Goal: Transaction & Acquisition: Purchase product/service

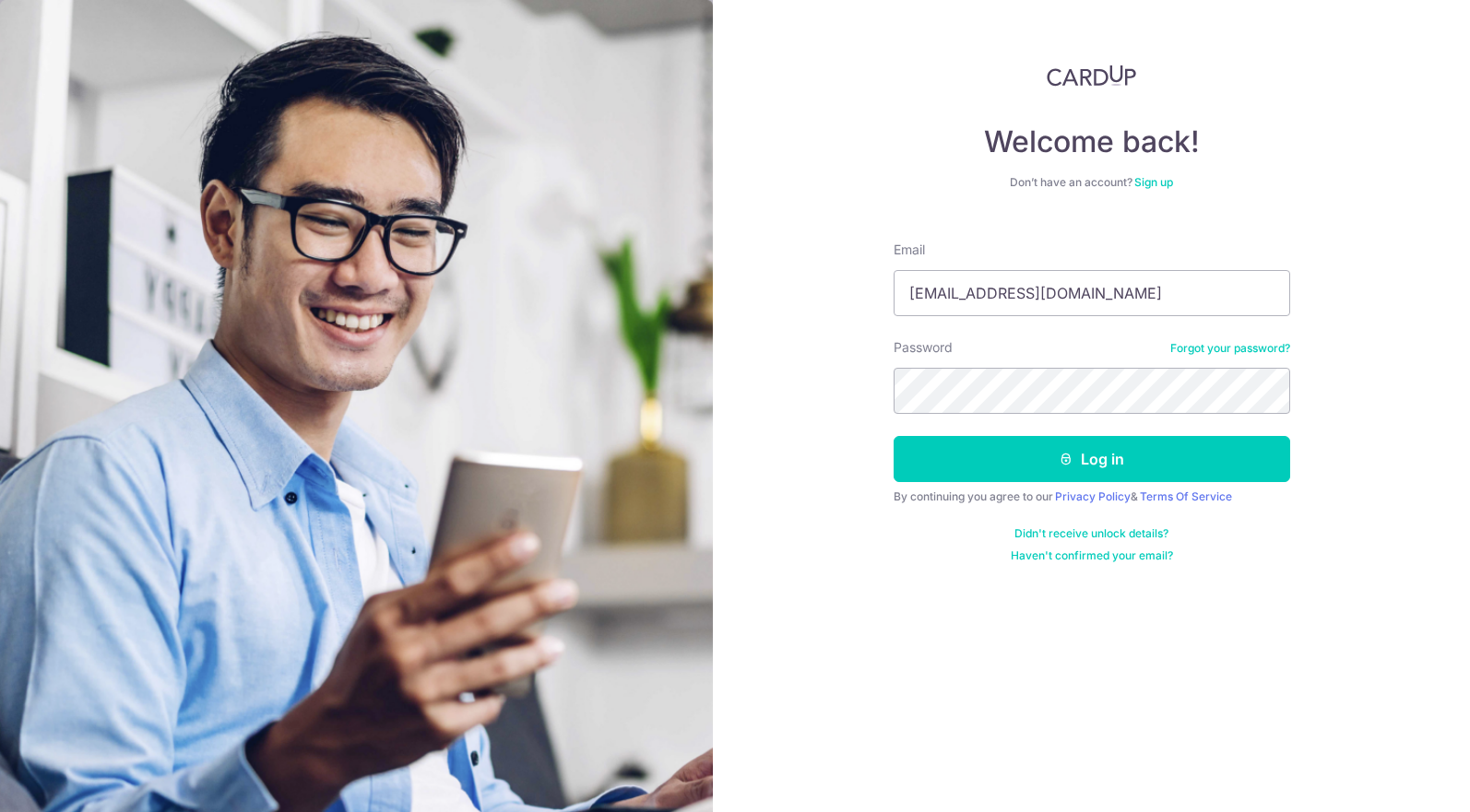
type input "[EMAIL_ADDRESS][DOMAIN_NAME]"
click at [894, 436] on button "Log in" at bounding box center [1091, 459] width 396 height 46
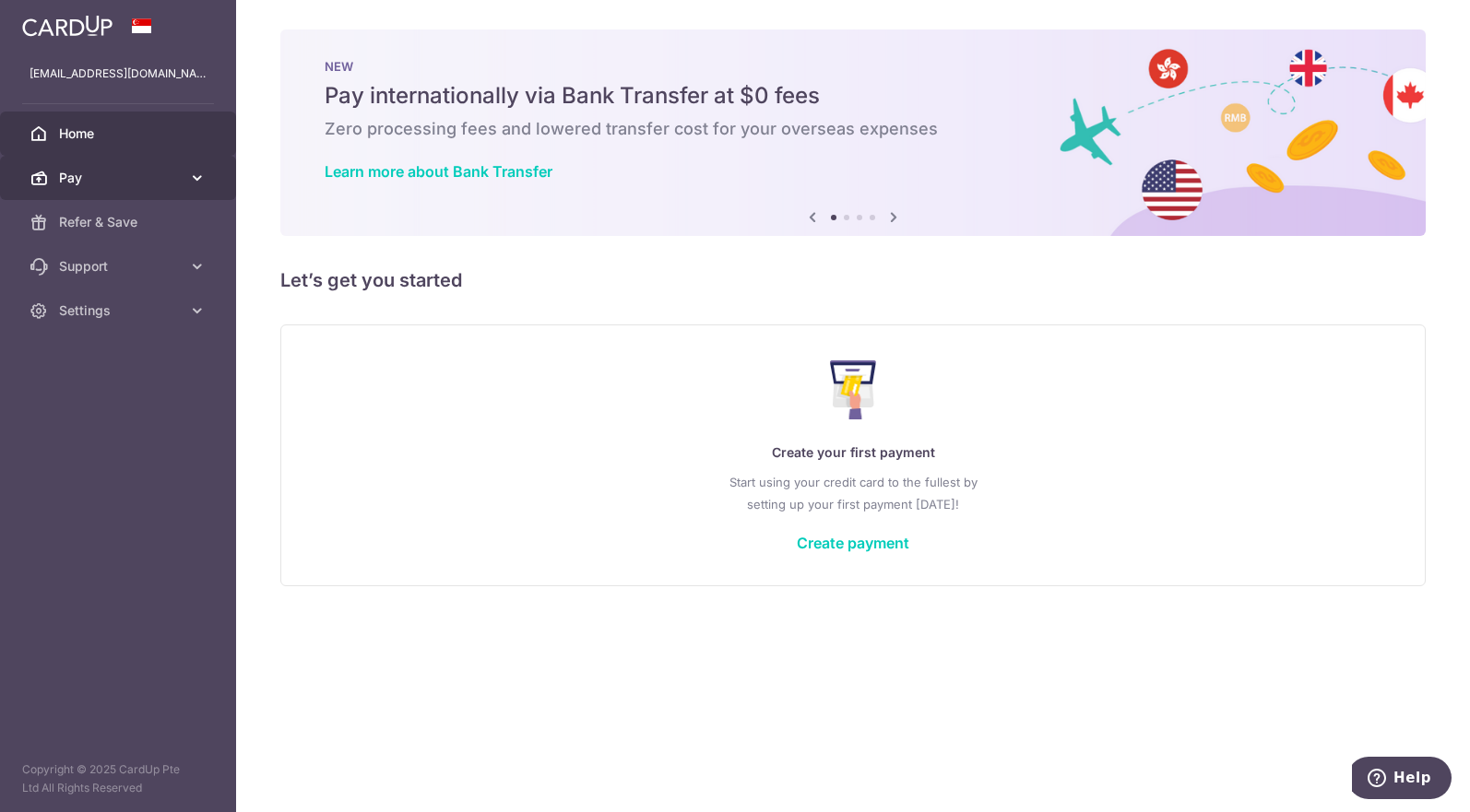
click at [189, 183] on icon at bounding box center [198, 178] width 19 height 19
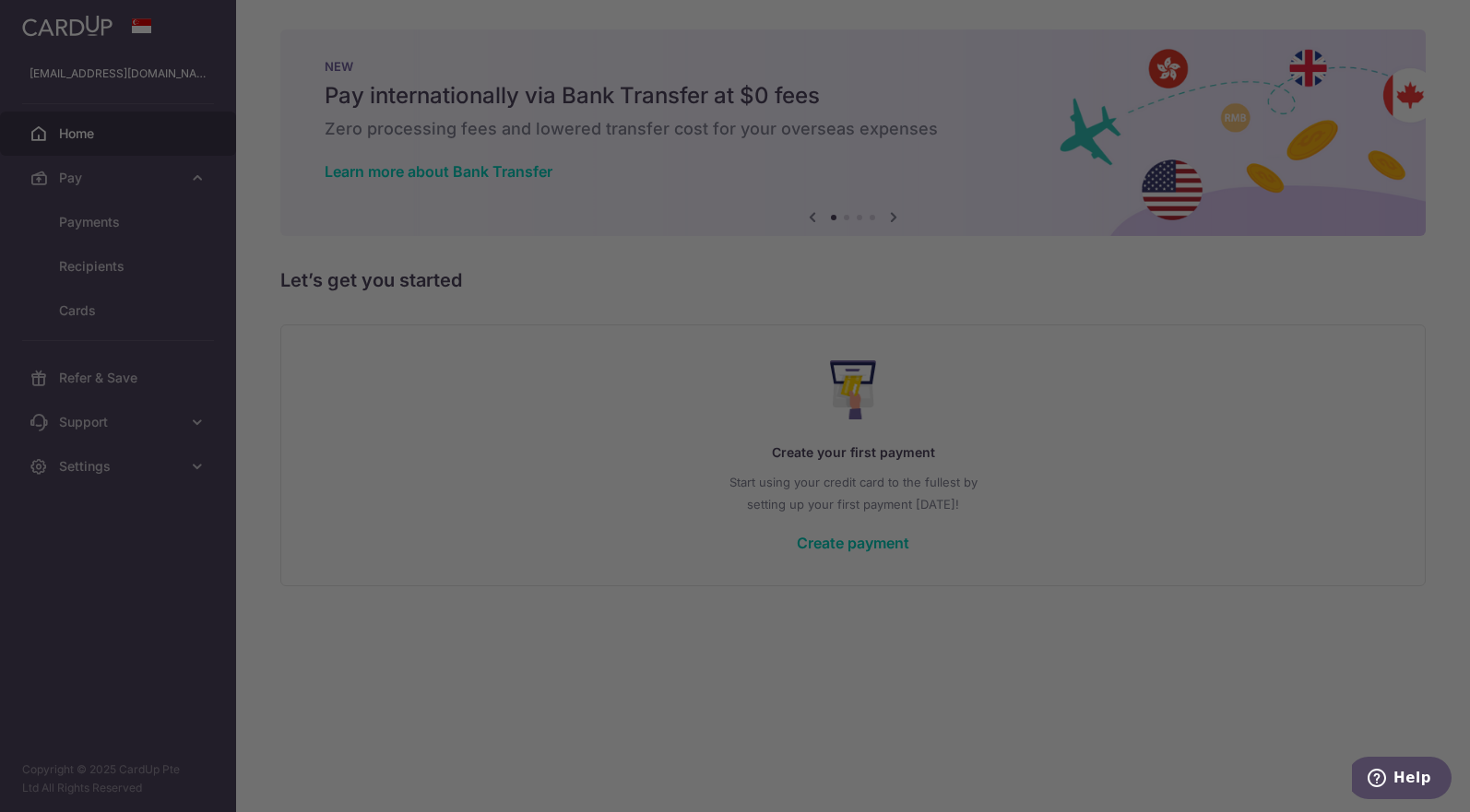
click at [1315, 20] on div at bounding box center [742, 410] width 1485 height 820
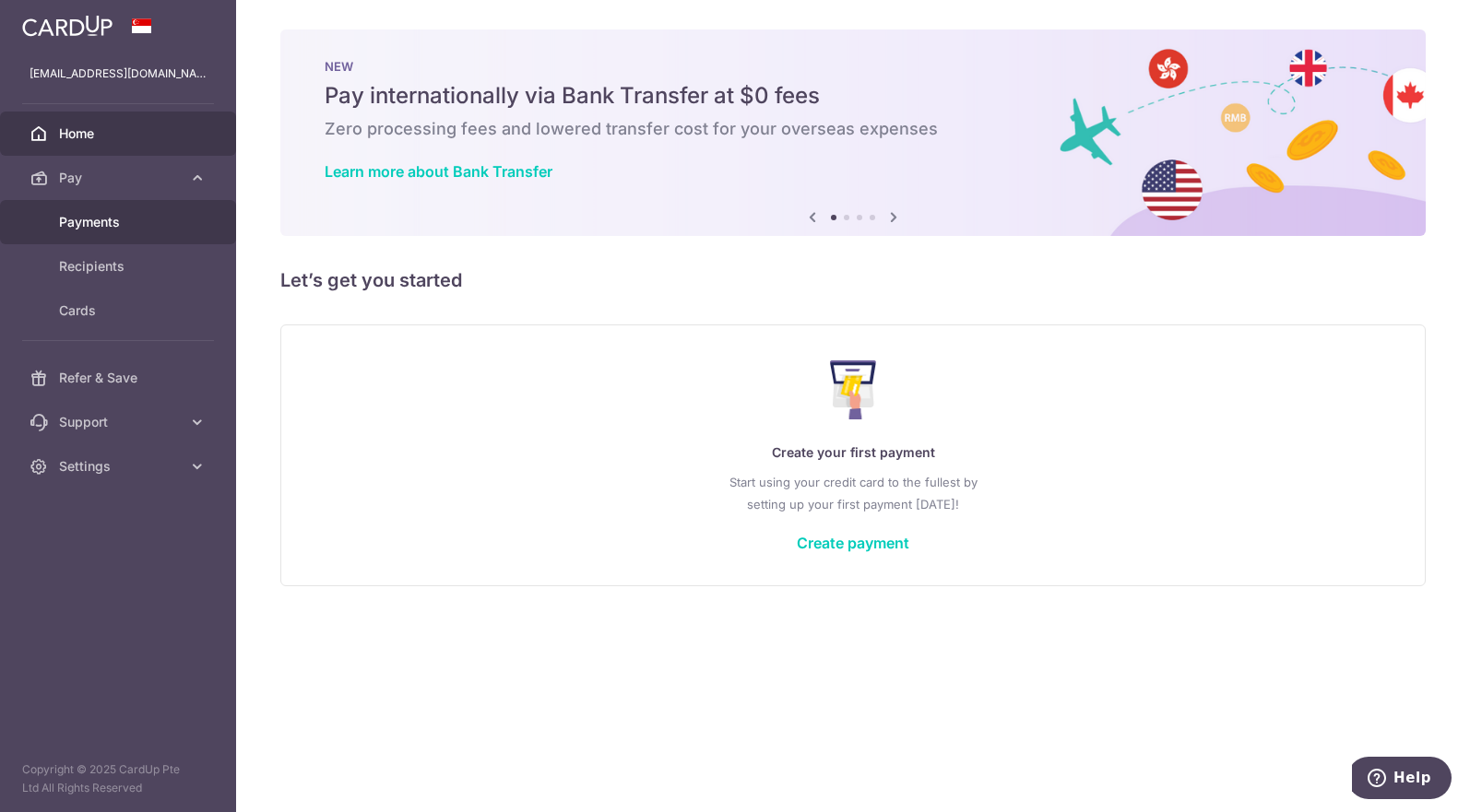
click at [123, 232] on link "Payments" at bounding box center [118, 223] width 236 height 45
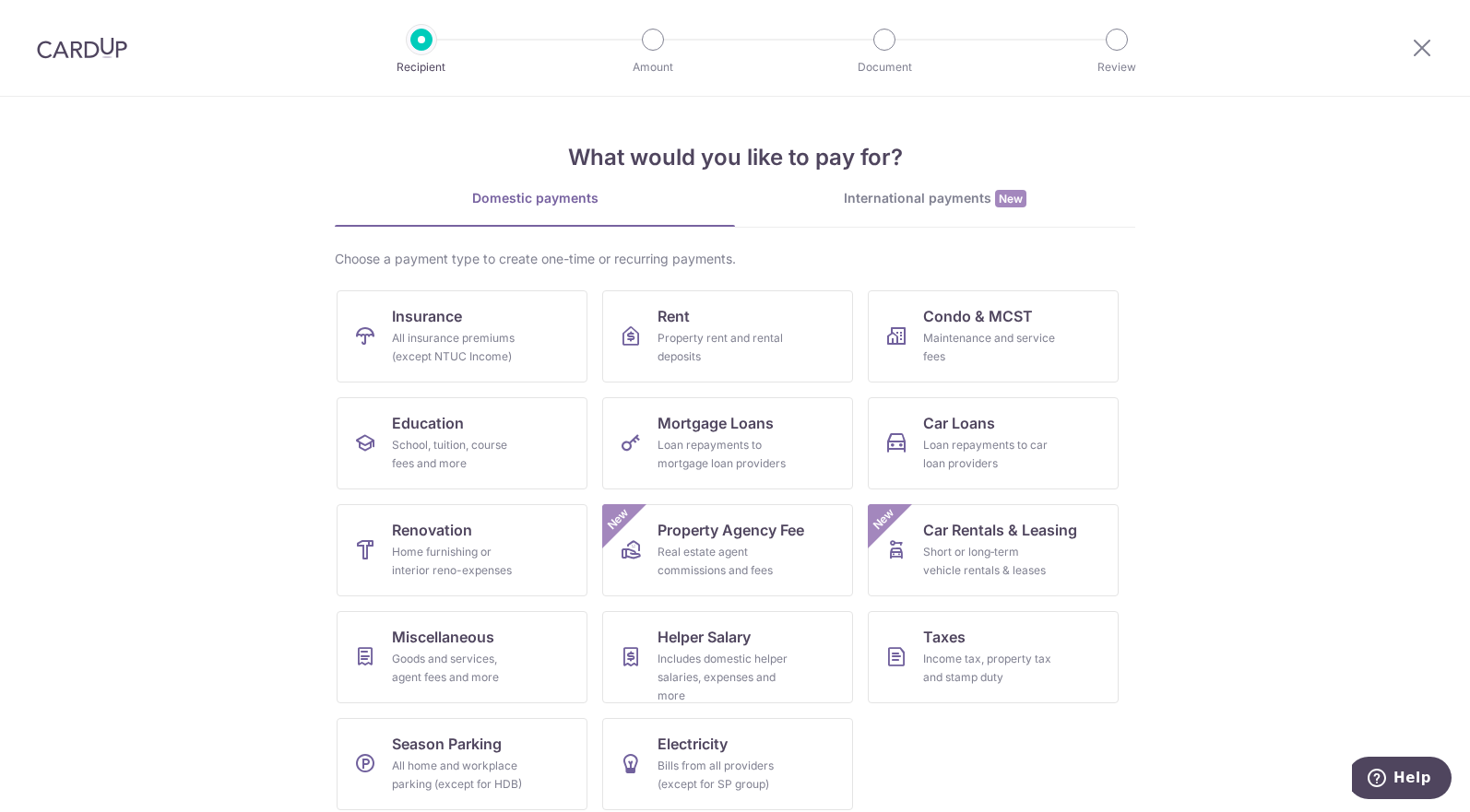
scroll to position [13, 0]
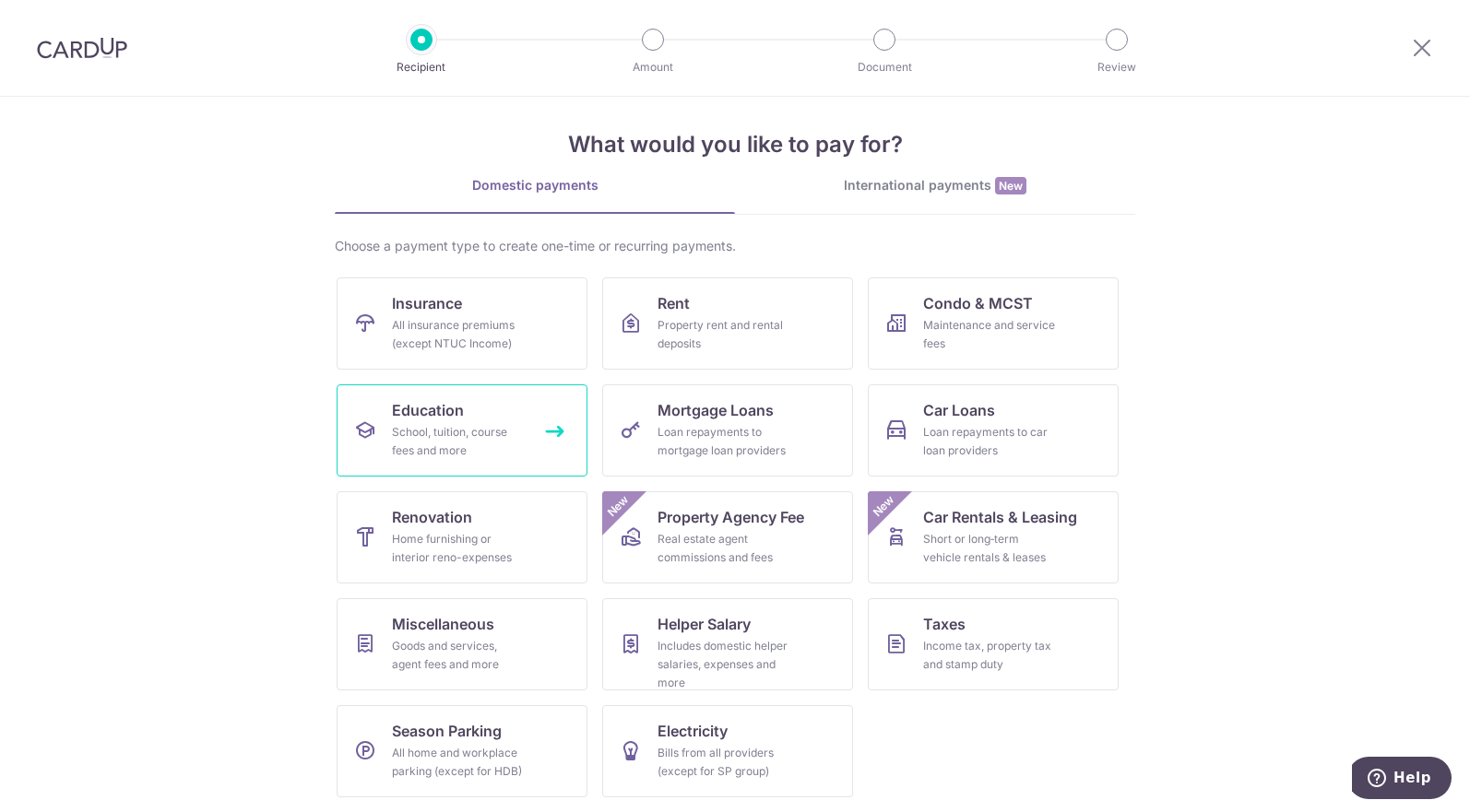
click at [501, 413] on link "Education School, tuition, course fees and more" at bounding box center [462, 430] width 251 height 92
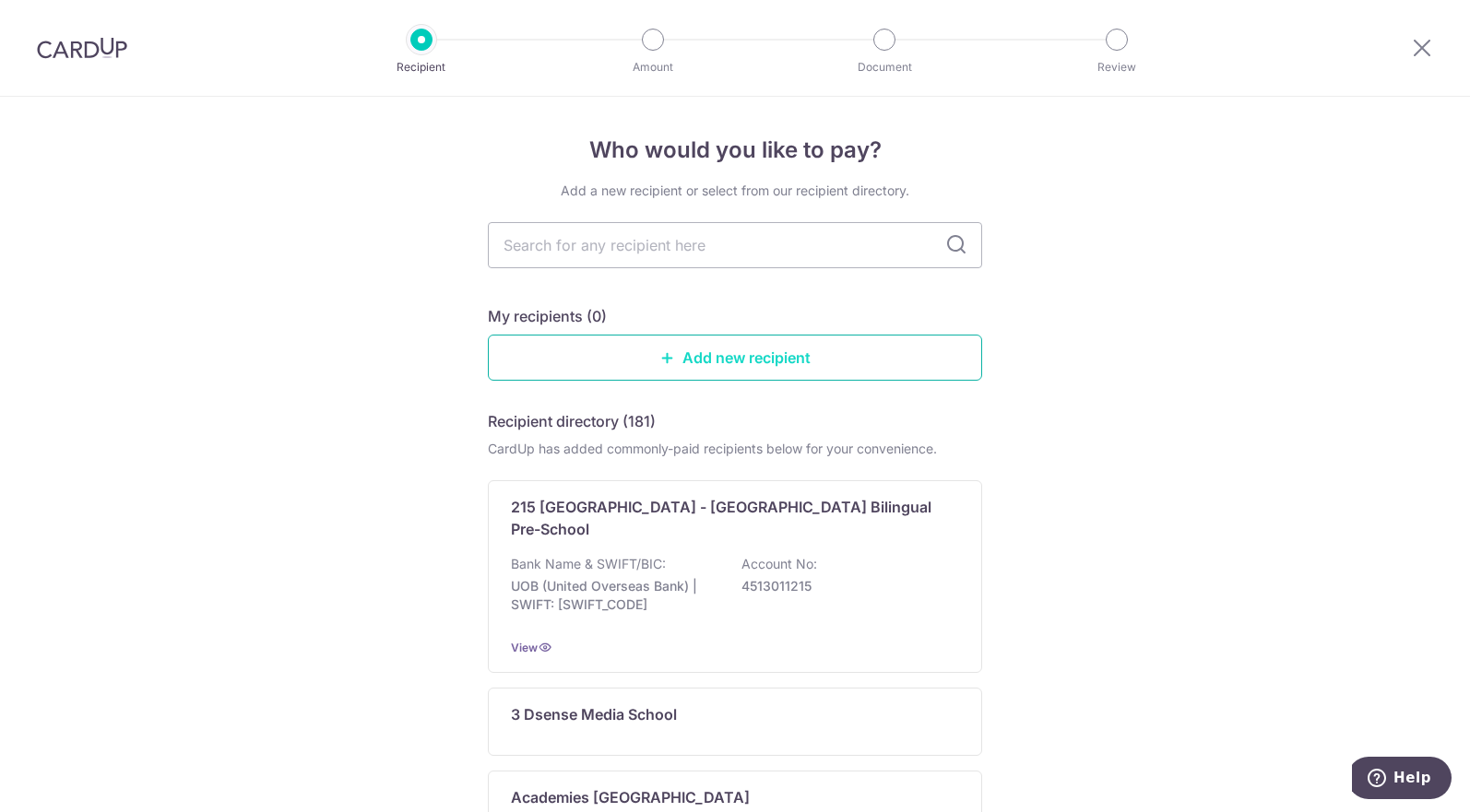
click at [768, 358] on link "Add new recipient" at bounding box center [735, 358] width 495 height 46
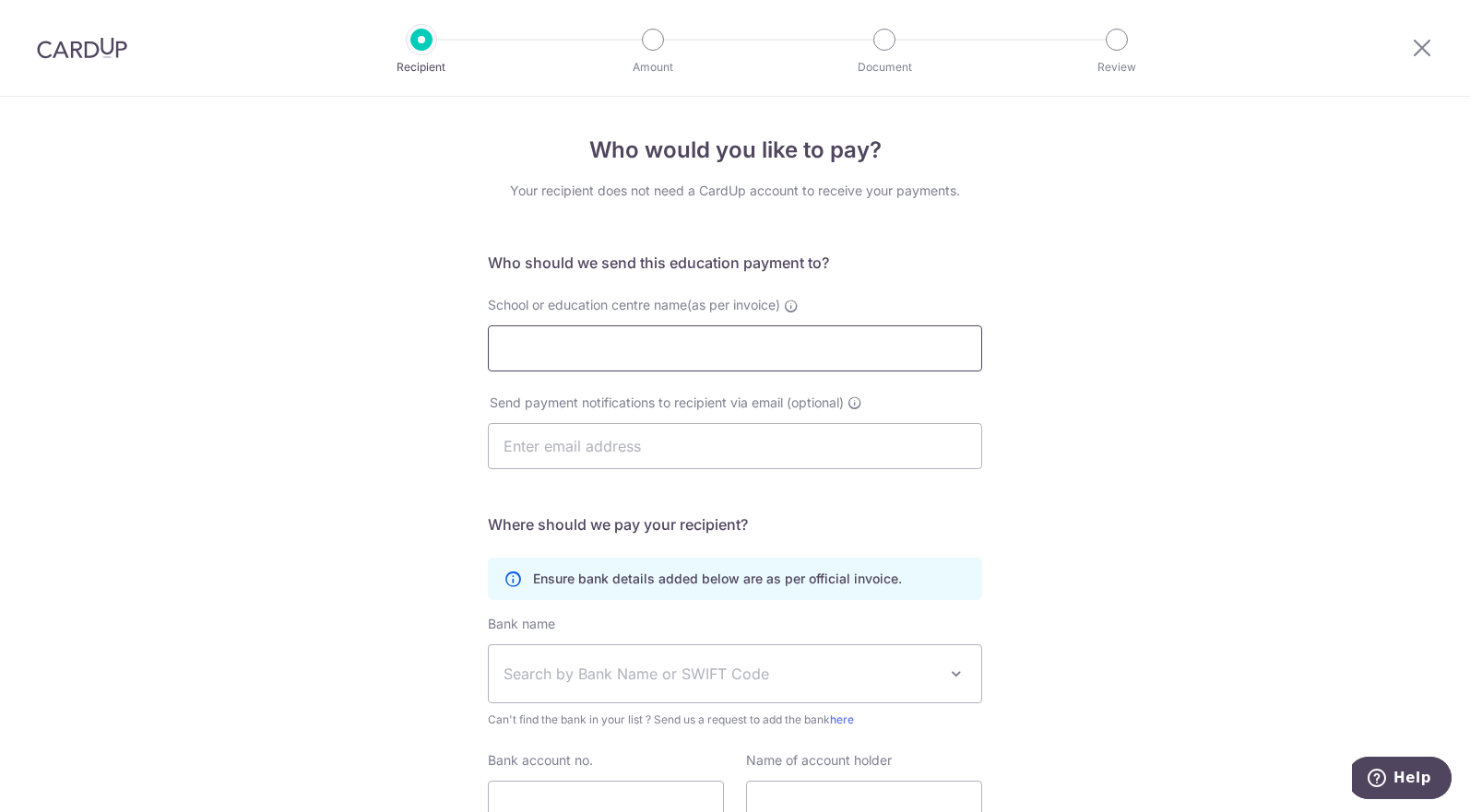
click at [768, 358] on input "School or education centre name(as per invoice)" at bounding box center [735, 349] width 495 height 46
click at [1413, 57] on icon at bounding box center [1422, 47] width 22 height 23
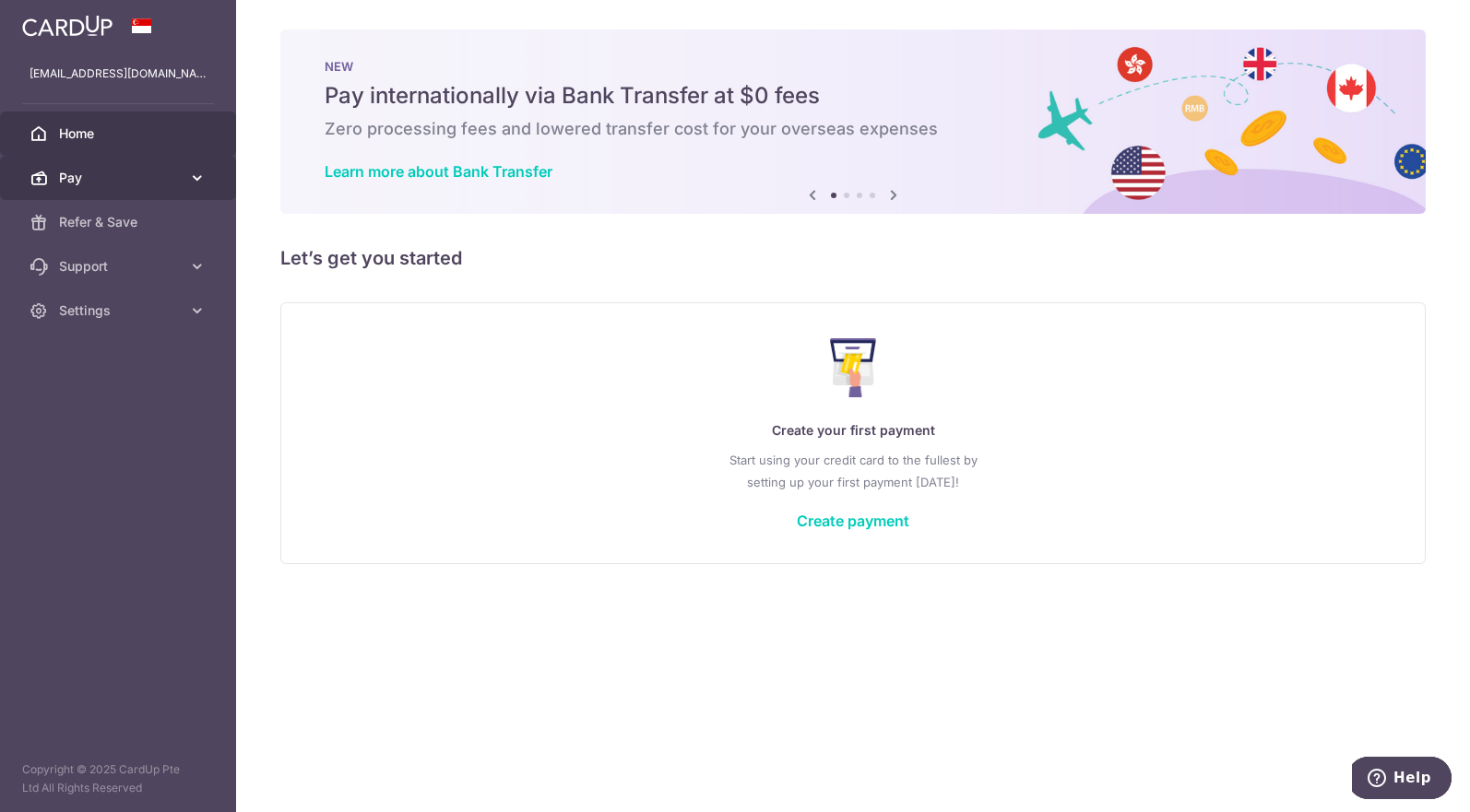
click at [205, 180] on icon at bounding box center [198, 178] width 19 height 19
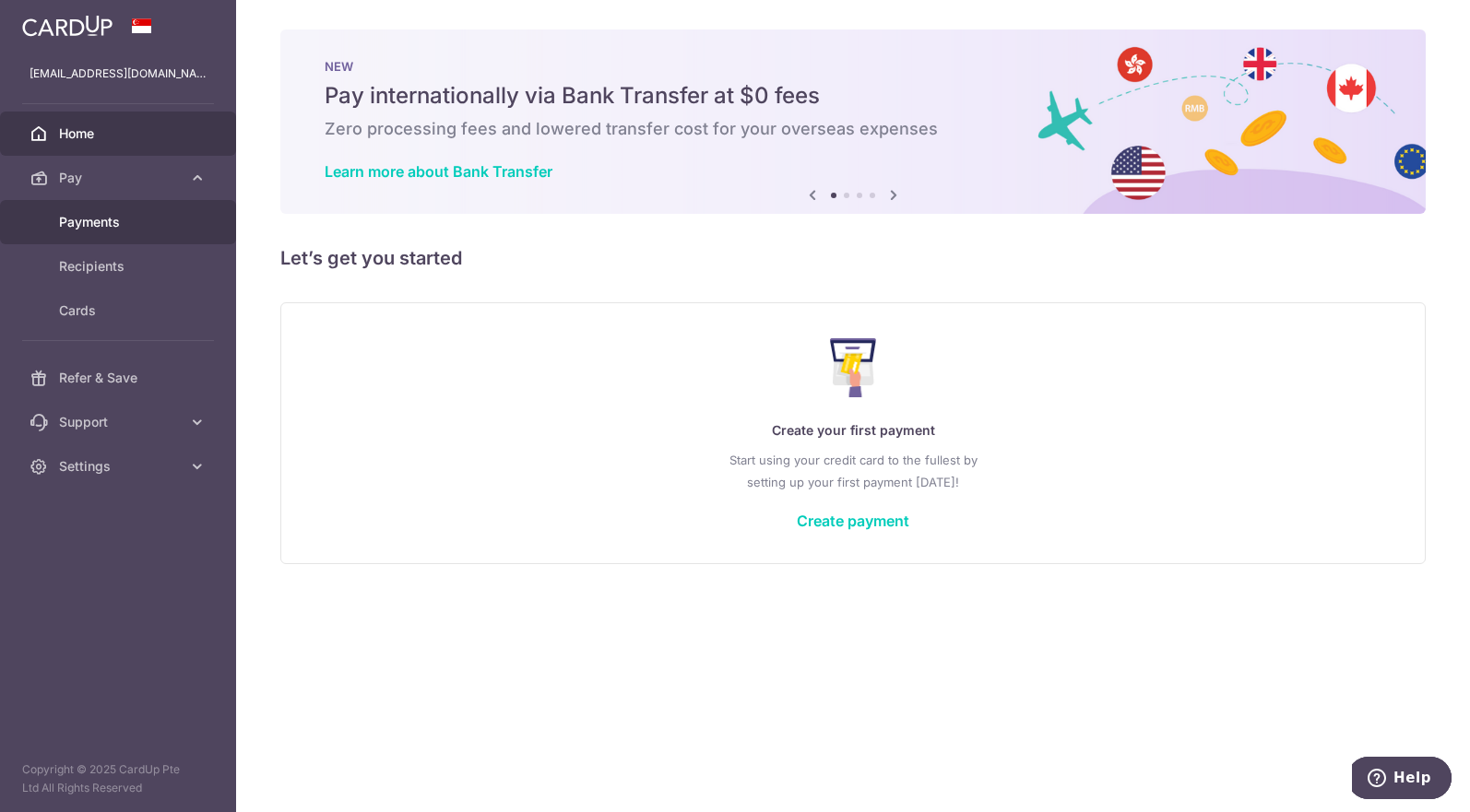
click at [104, 214] on span "Payments" at bounding box center [120, 223] width 122 height 19
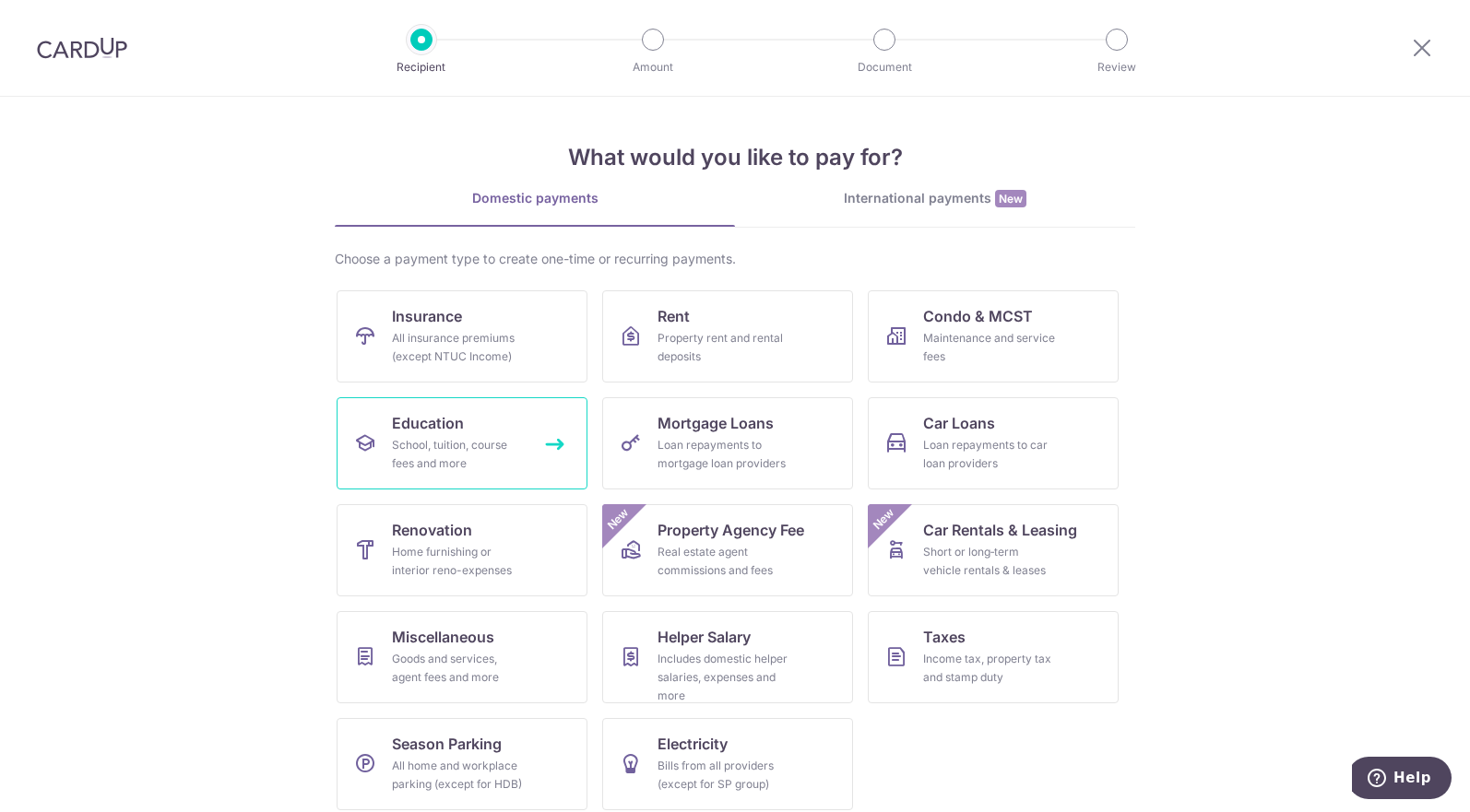
click at [428, 433] on span "Education" at bounding box center [427, 423] width 71 height 22
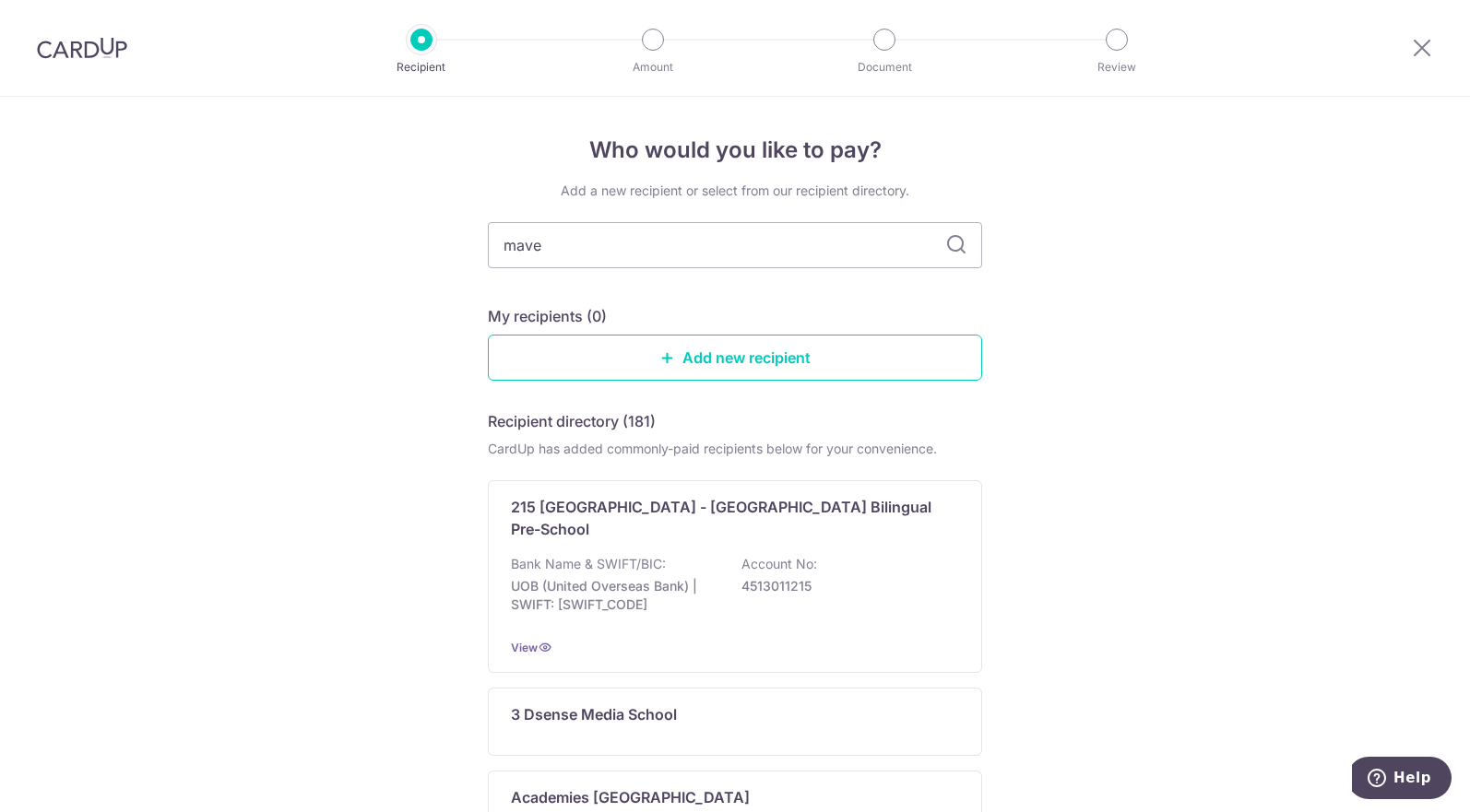
type input "maven"
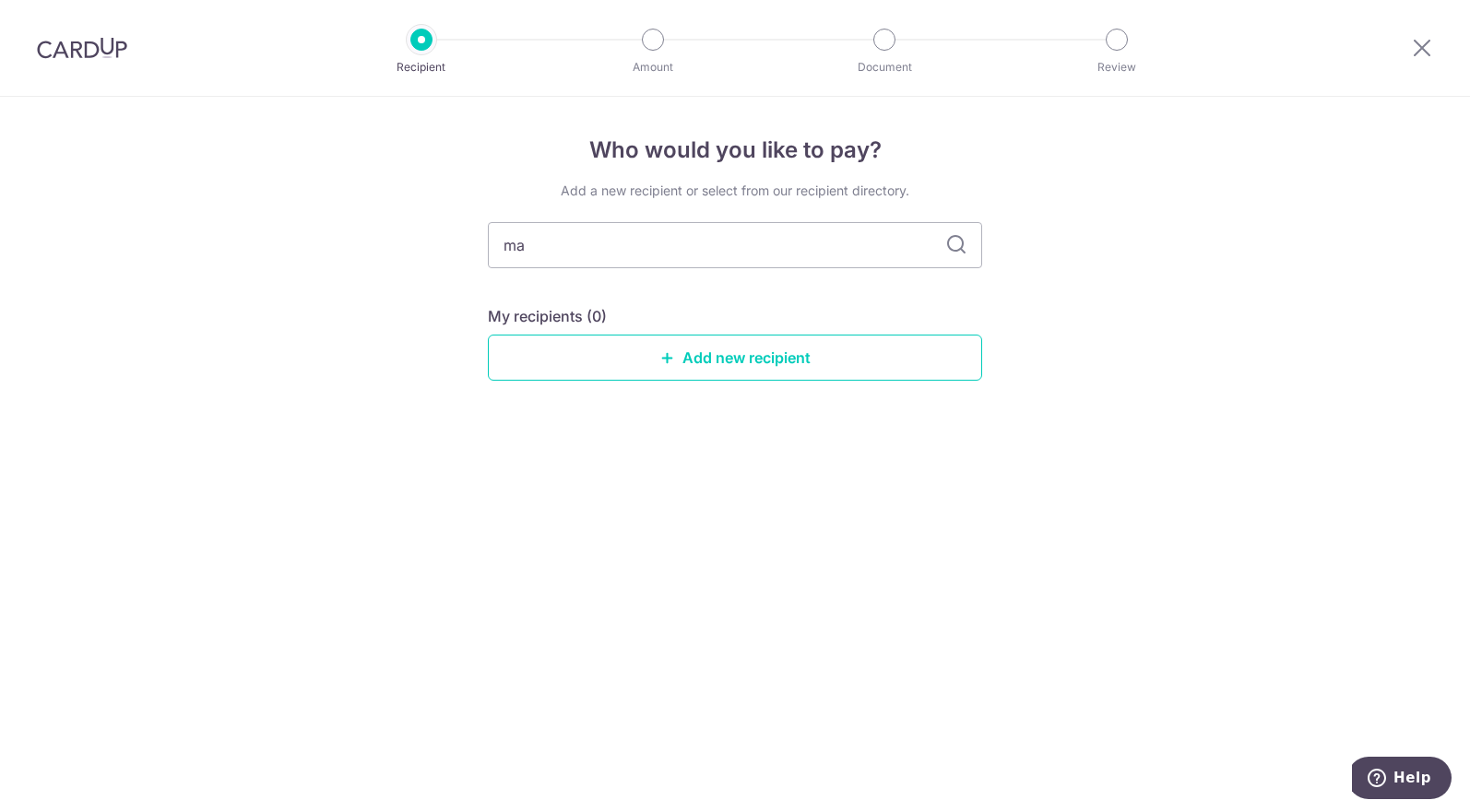
type input "m"
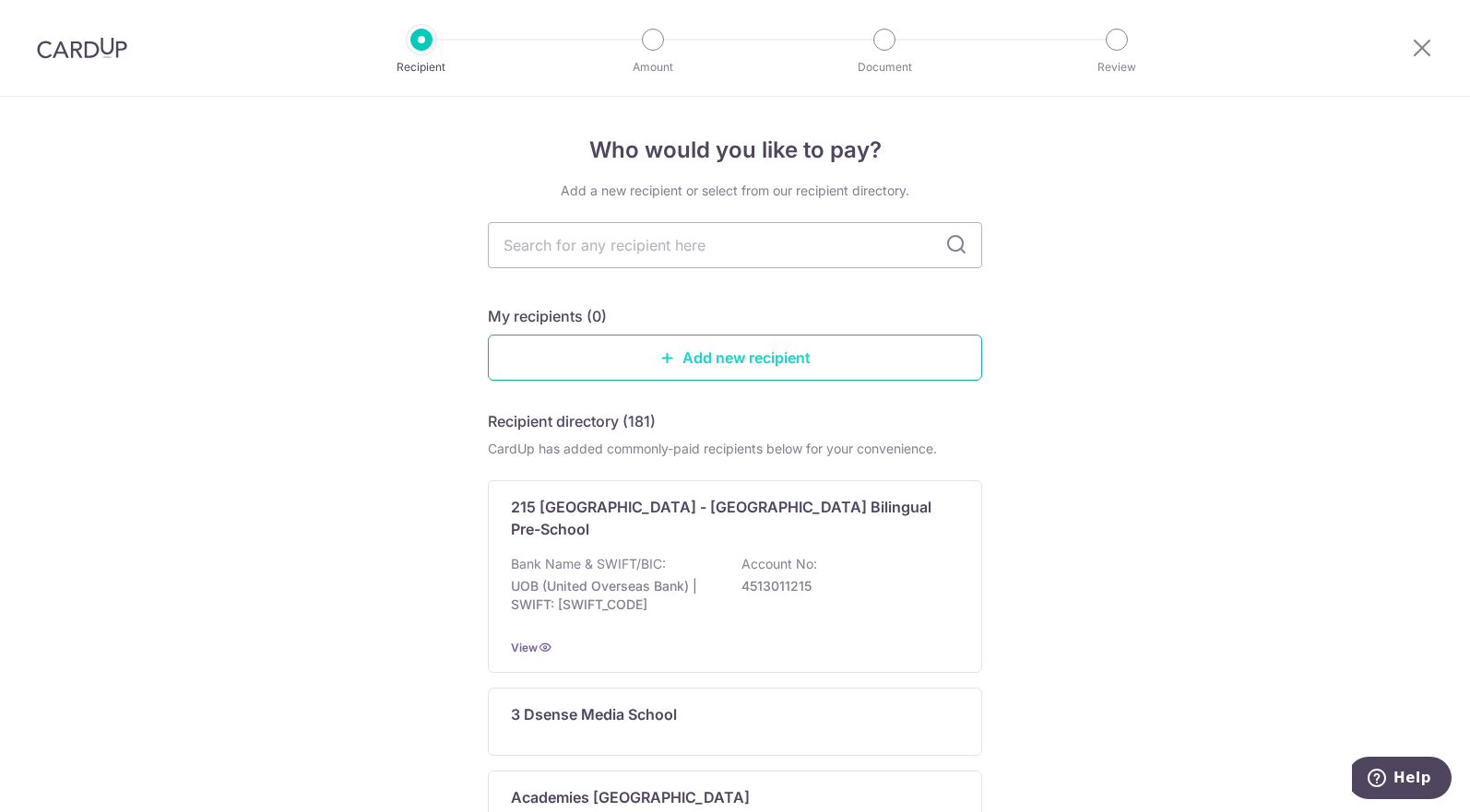
click at [747, 348] on link "Add new recipient" at bounding box center [735, 358] width 495 height 46
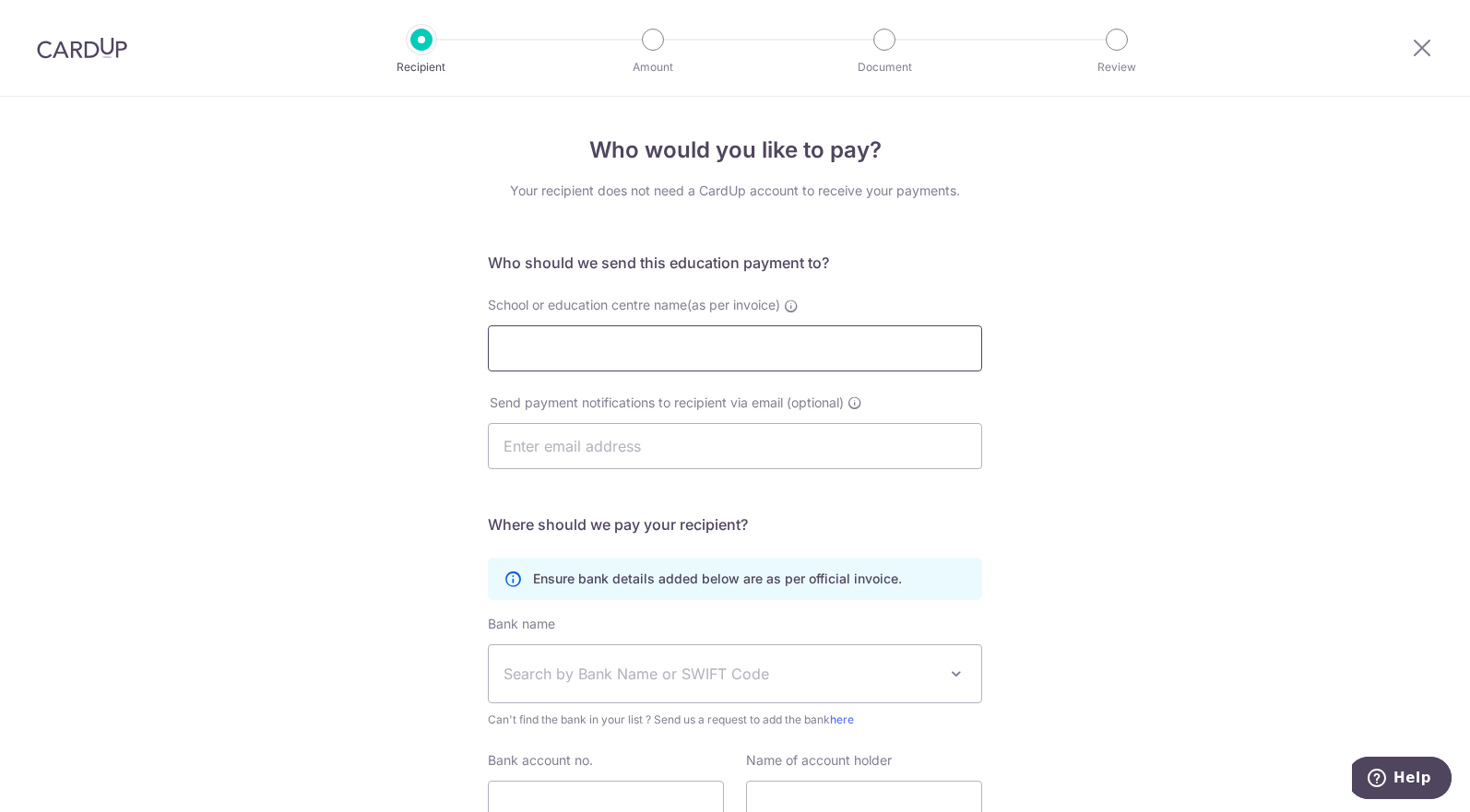
click at [754, 355] on input "School or education centre name(as per invoice)" at bounding box center [735, 349] width 495 height 46
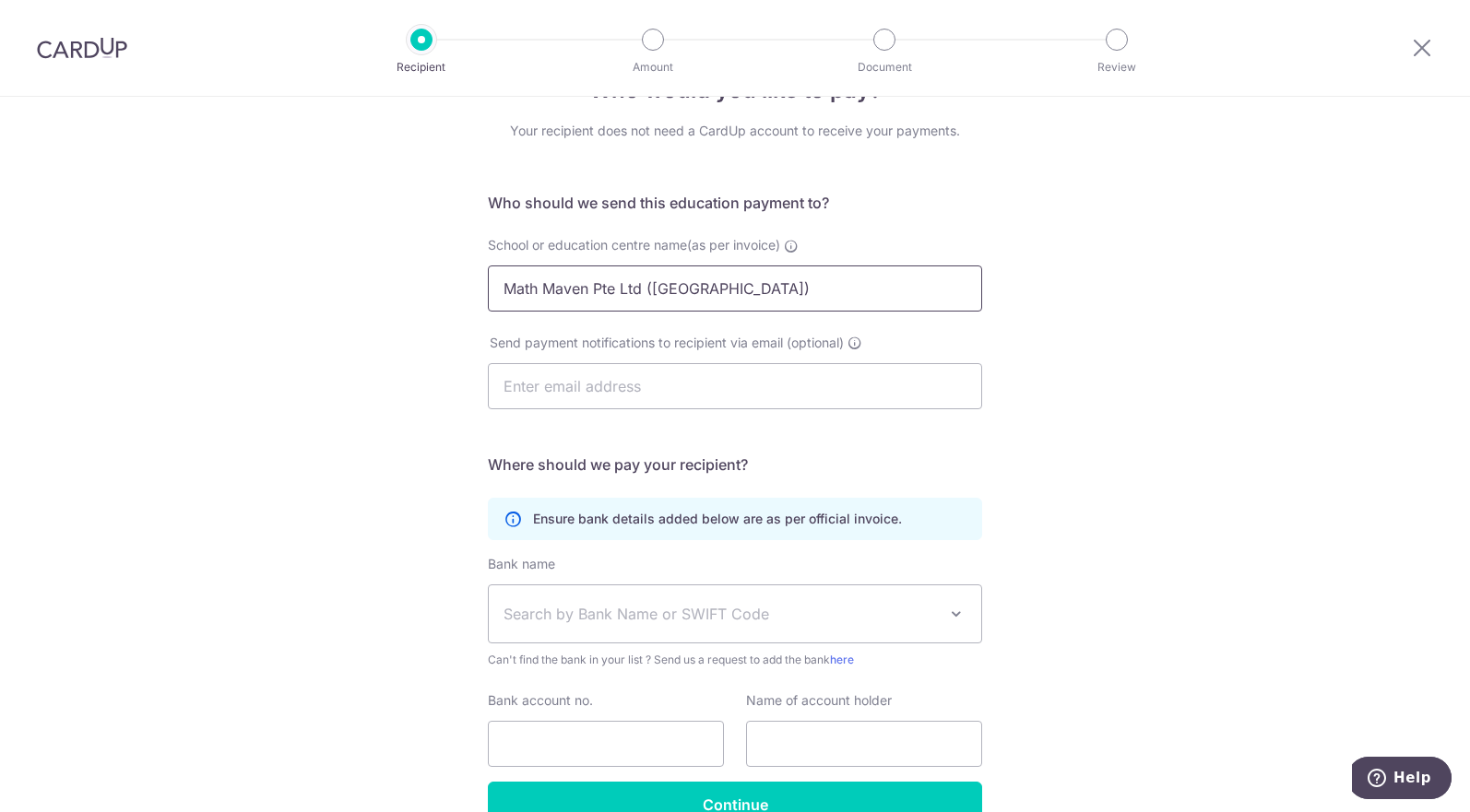
scroll to position [92, 0]
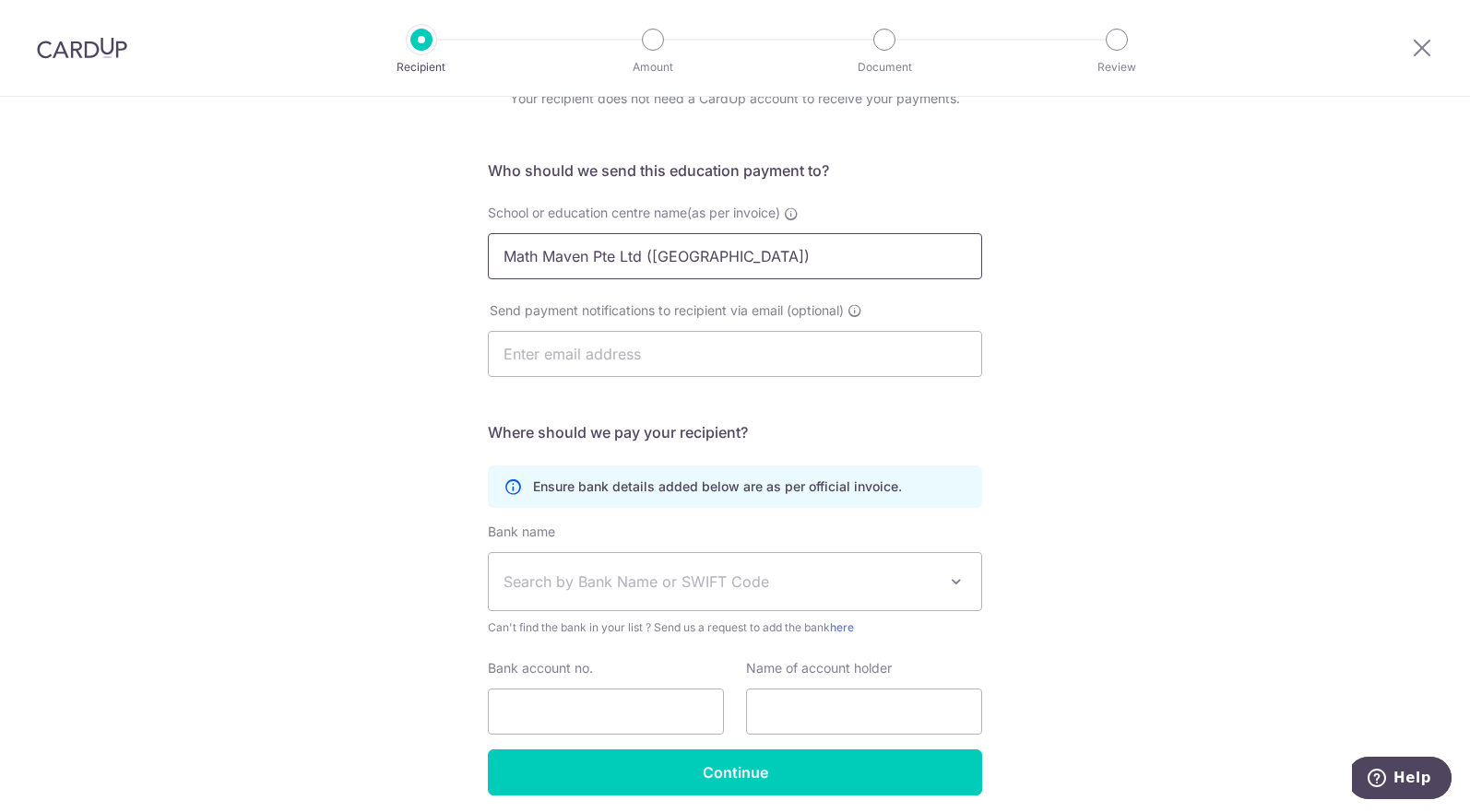
type input "Math Maven Pte Ltd (Bukit Timah Branch)"
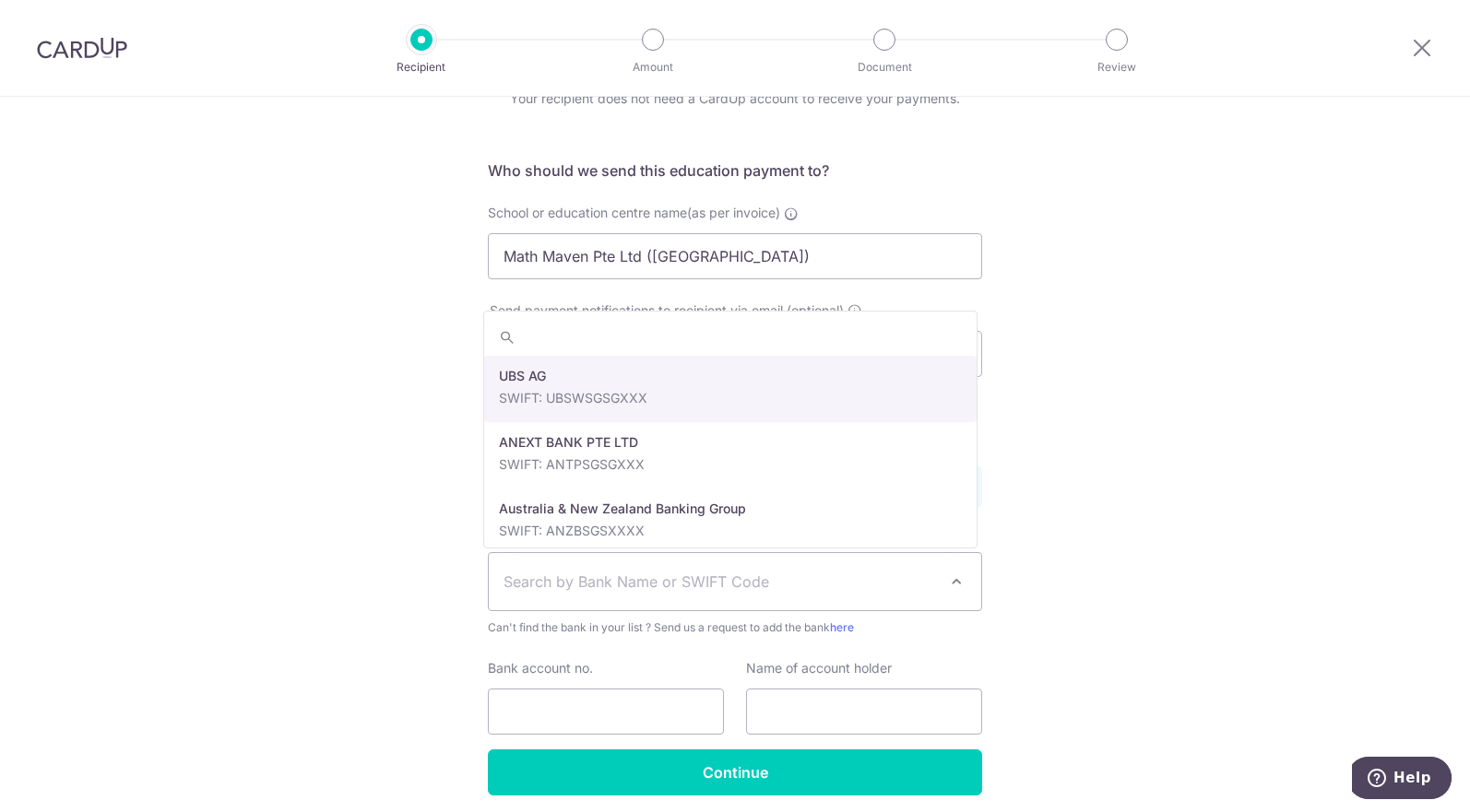
click at [684, 577] on span "Search by Bank Name or SWIFT Code" at bounding box center [719, 582] width 433 height 22
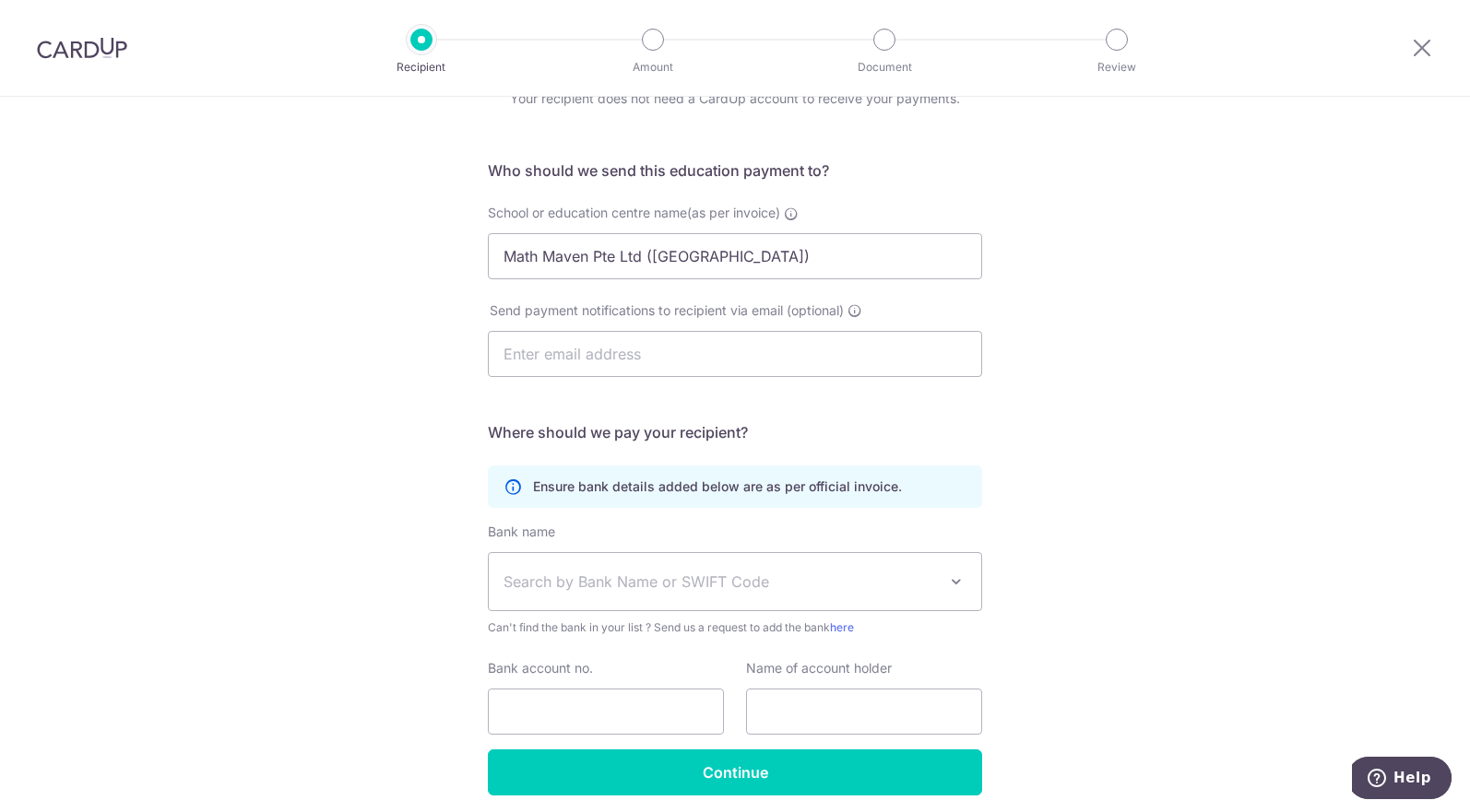
click at [1179, 488] on div "Who would you like to pay? Your recipient does not need a CardUp account to rec…" at bounding box center [735, 444] width 1470 height 878
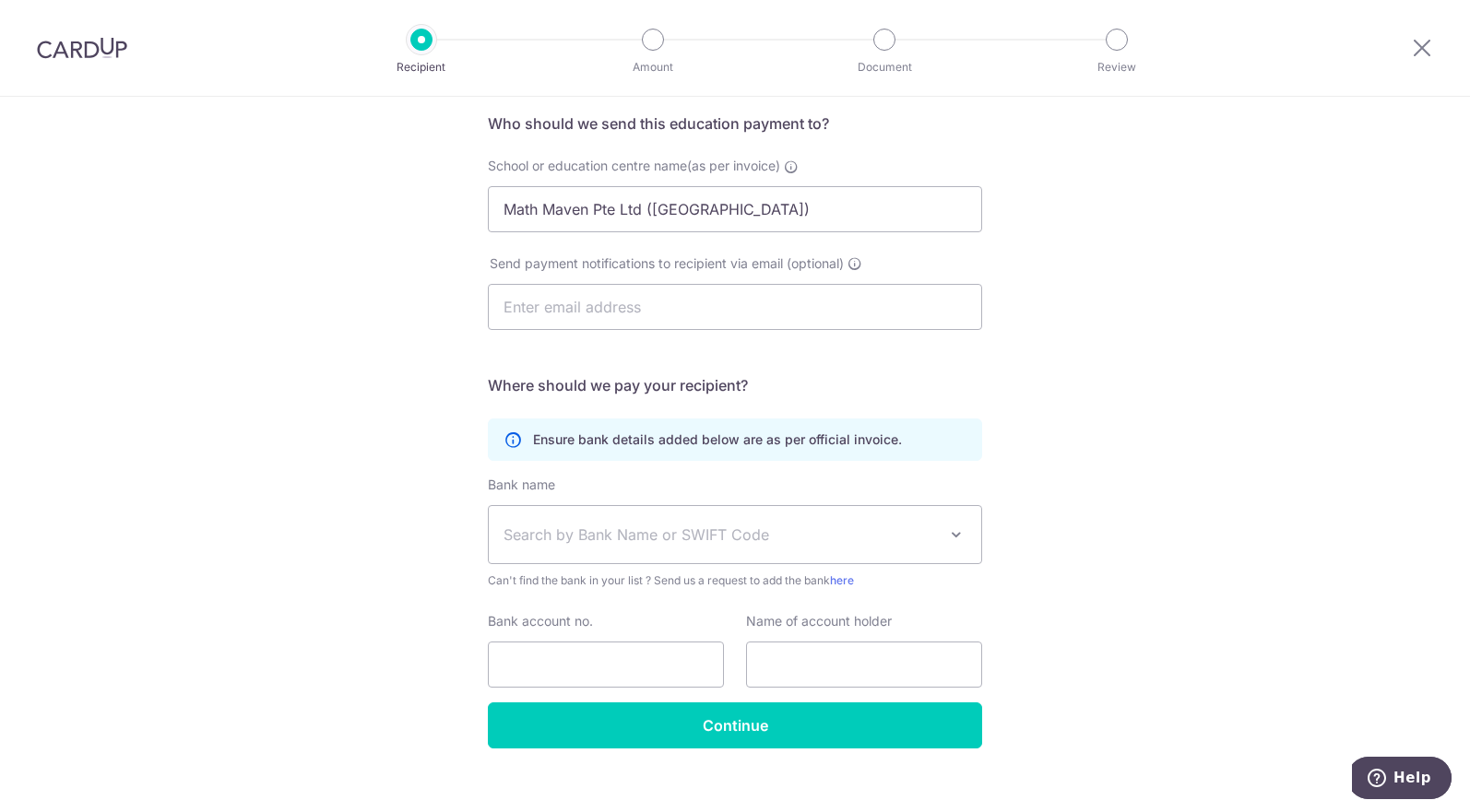
scroll to position [162, 0]
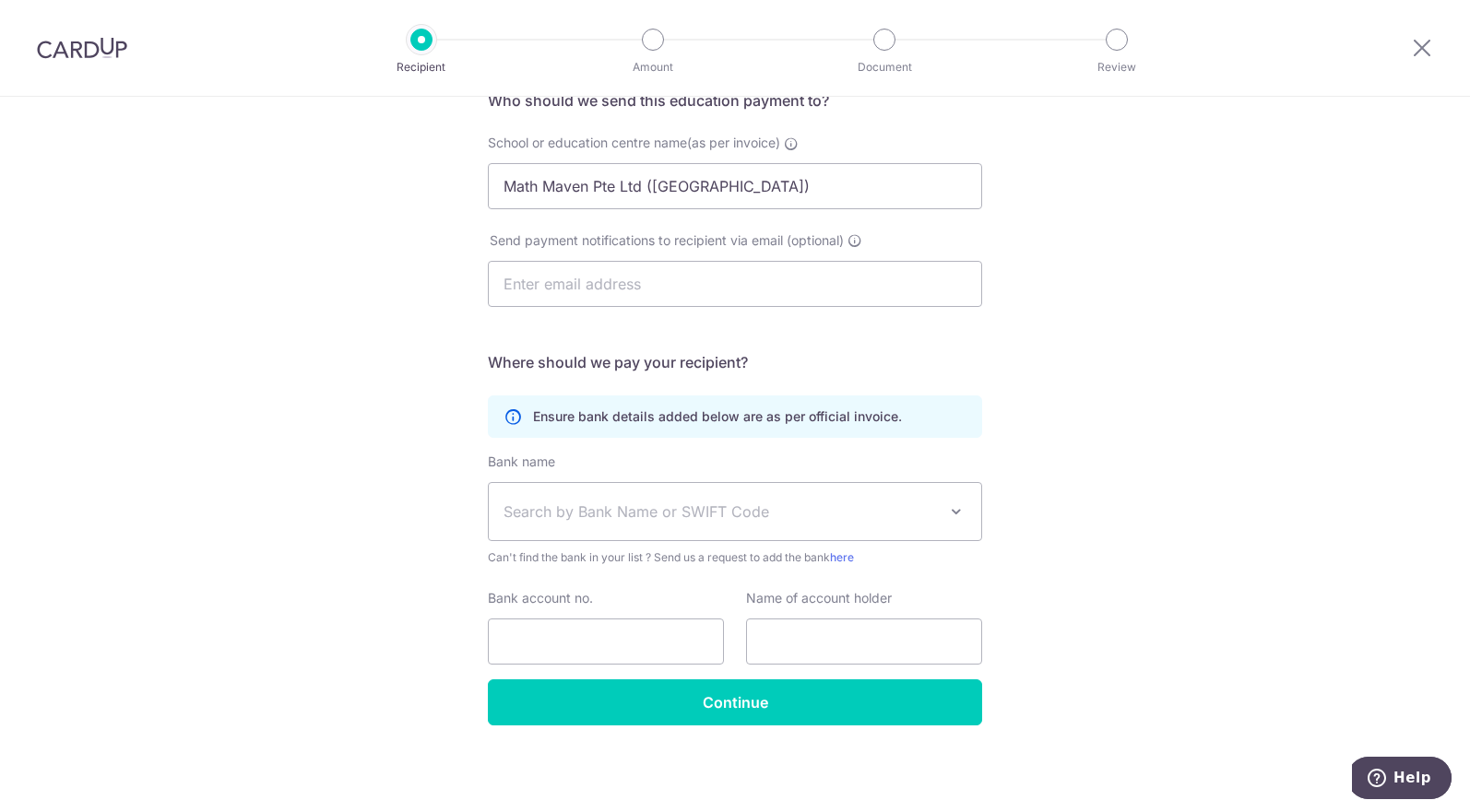
click at [786, 505] on span "Search by Bank Name or SWIFT Code" at bounding box center [719, 511] width 433 height 22
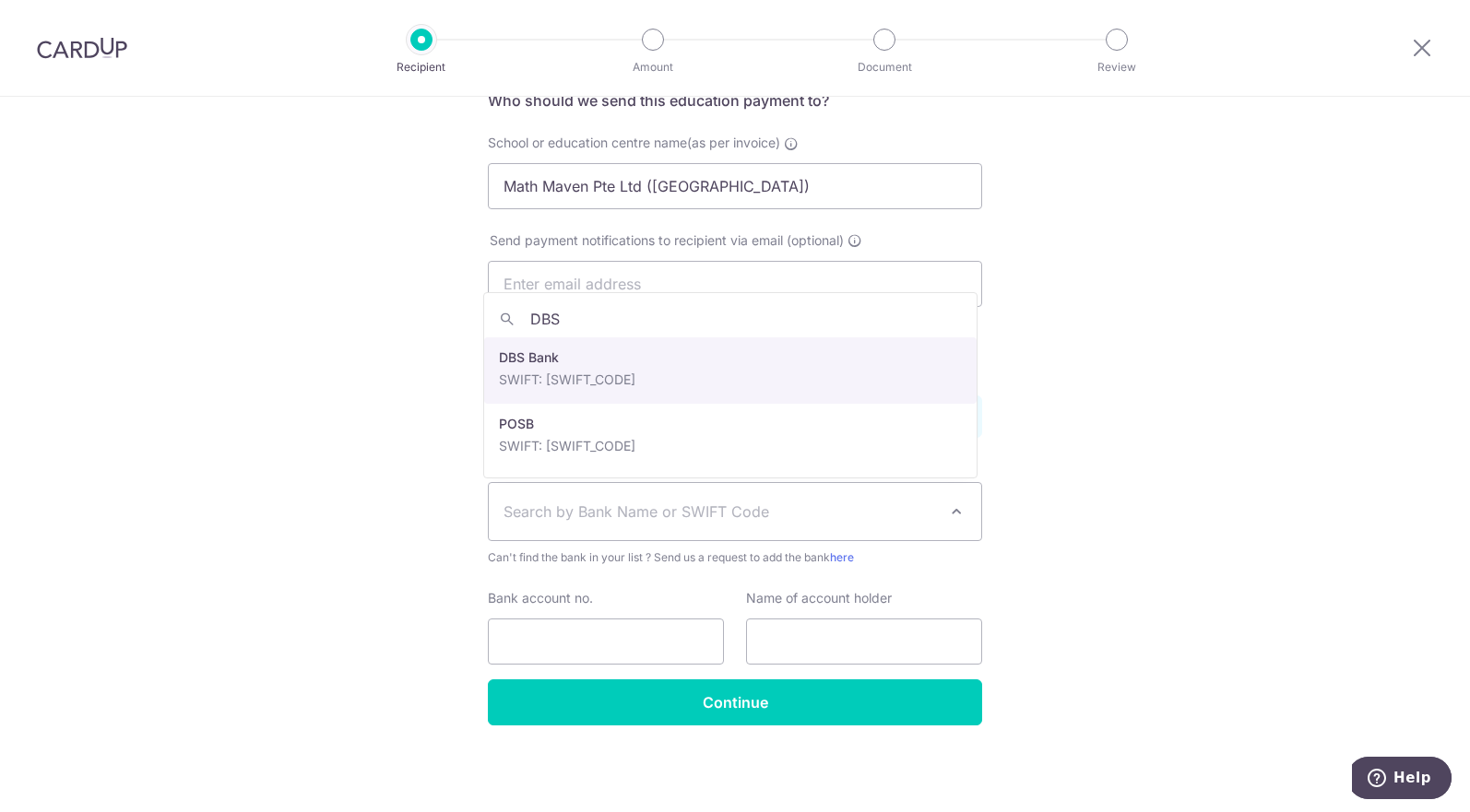
type input "DBS"
select select "6"
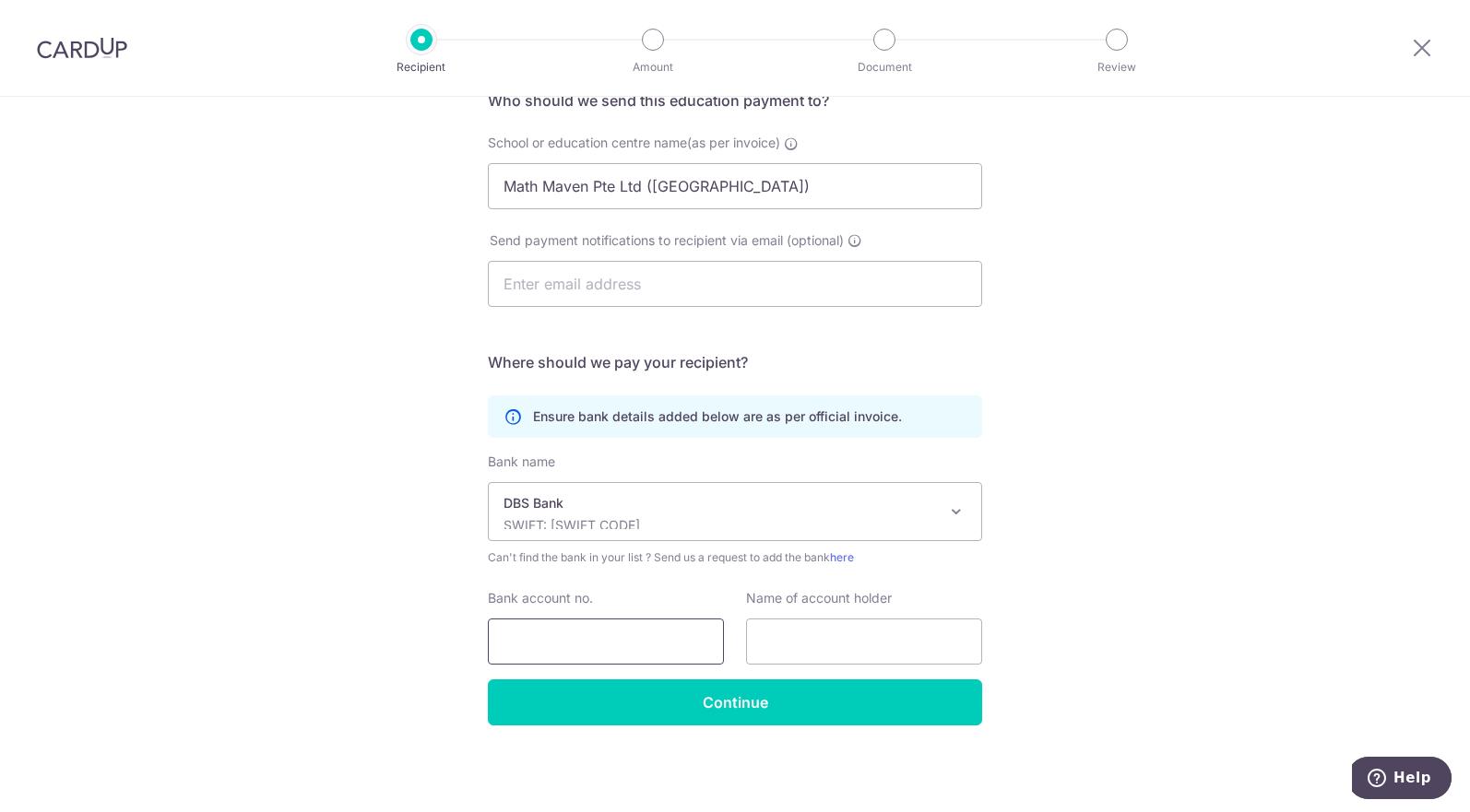
click at [603, 638] on input "Bank account no." at bounding box center [606, 642] width 236 height 46
type input "047-902506-5"
click at [585, 190] on input "Math Maven Pte Ltd (Bukit Timah Branch)" at bounding box center [735, 187] width 495 height 46
drag, startPoint x: 643, startPoint y: 186, endPoint x: 367, endPoint y: 192, distance: 276.1
click at [367, 192] on div "Who would you like to pay? Your recipient does not need a CardUp account to rec…" at bounding box center [735, 373] width 1470 height 878
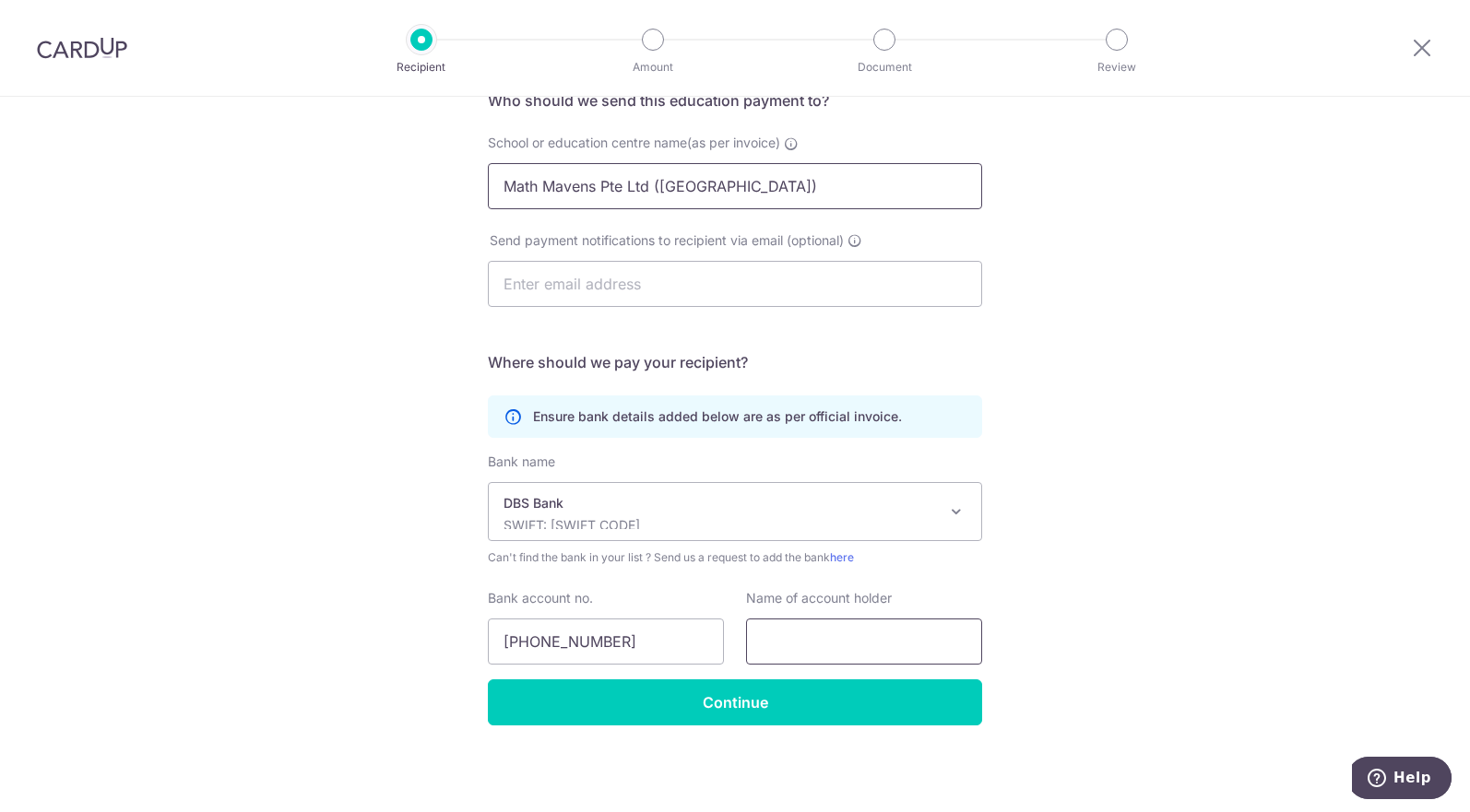
type input "Math Mavens Pte Ltd (Bukit Timah Branch)"
click at [780, 643] on input "text" at bounding box center [864, 642] width 236 height 46
paste input "Math Mavens Pte Ltd"
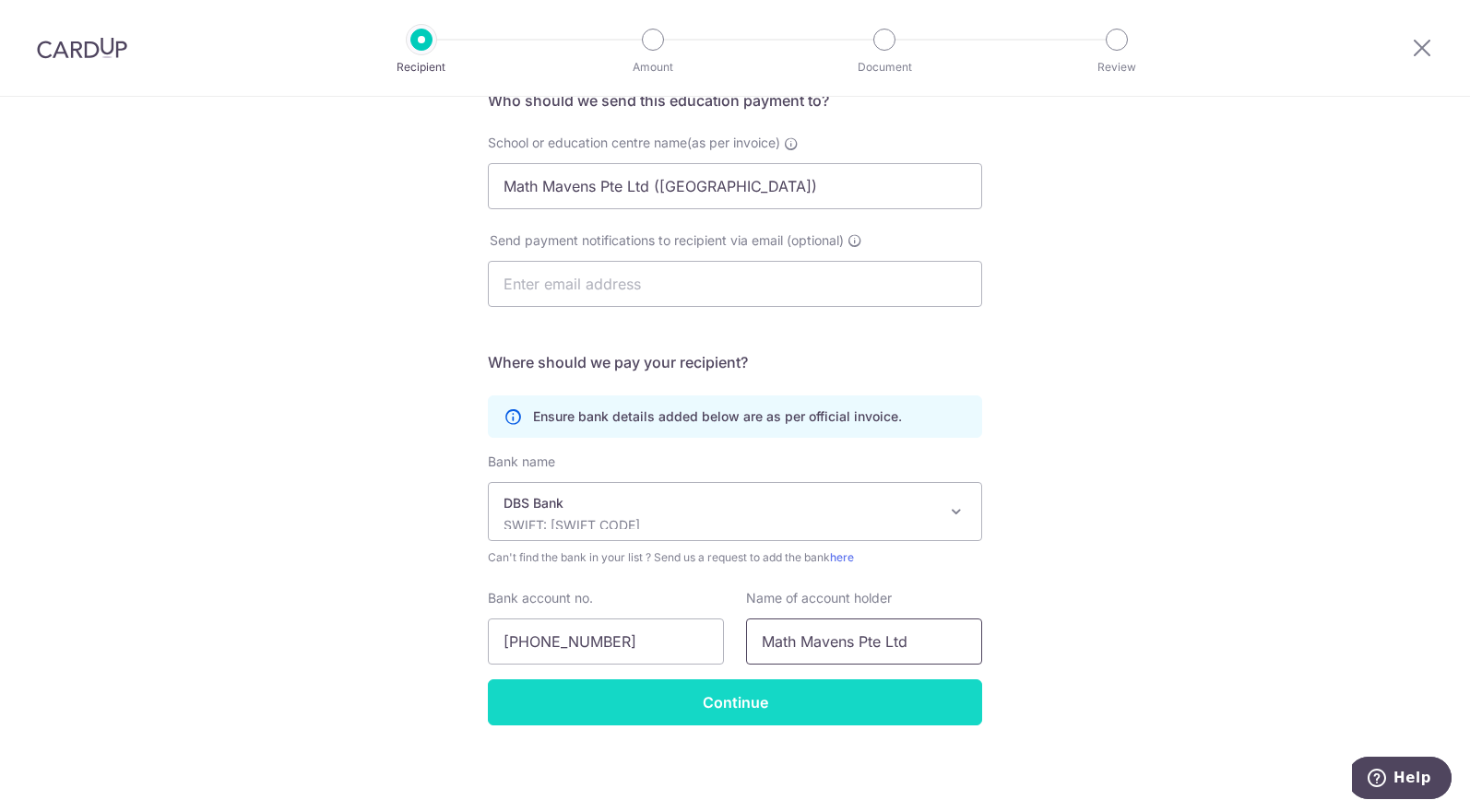
type input "Math Mavens Pte Ltd"
click at [729, 690] on input "Continue" at bounding box center [735, 702] width 495 height 46
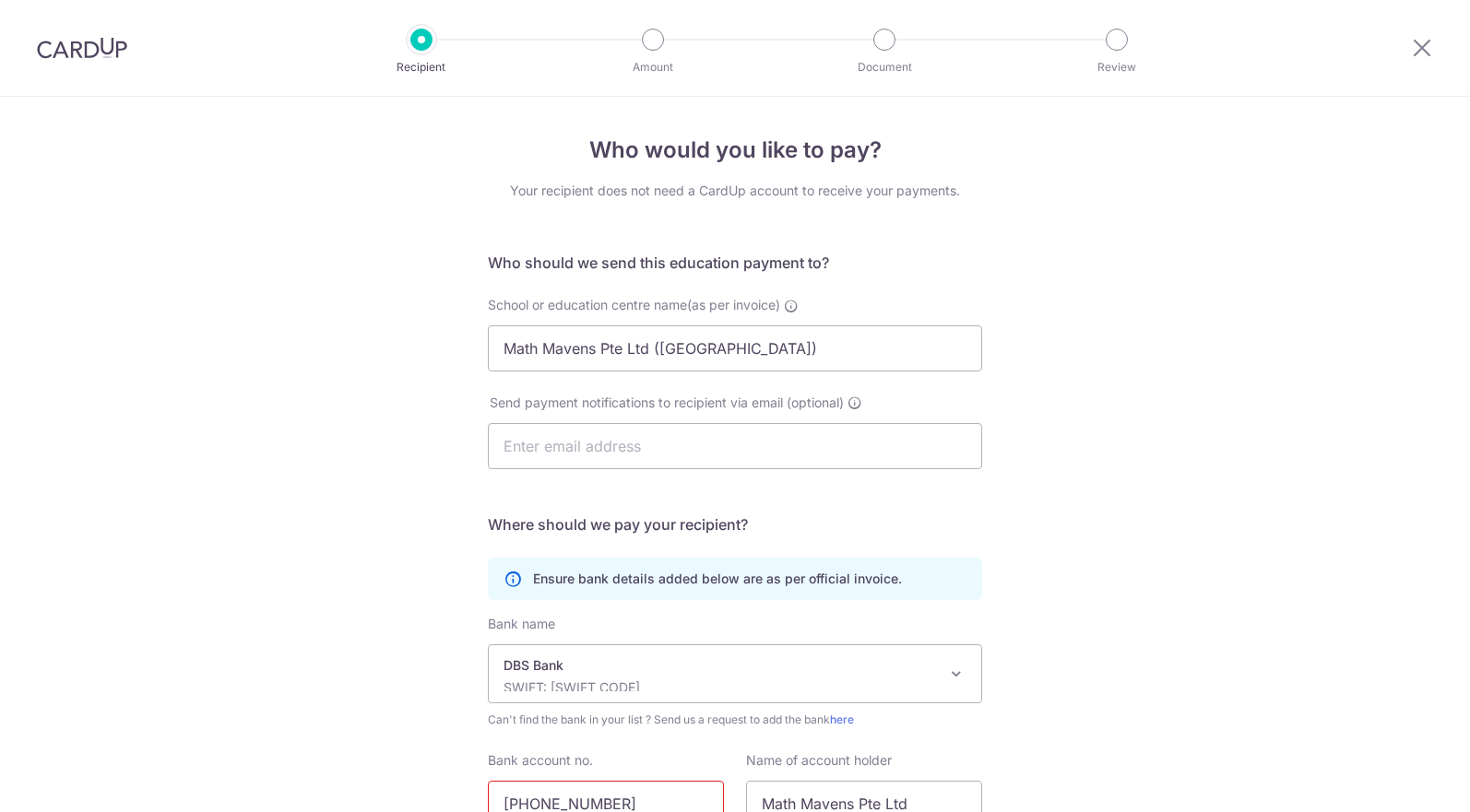
scroll to position [207, 0]
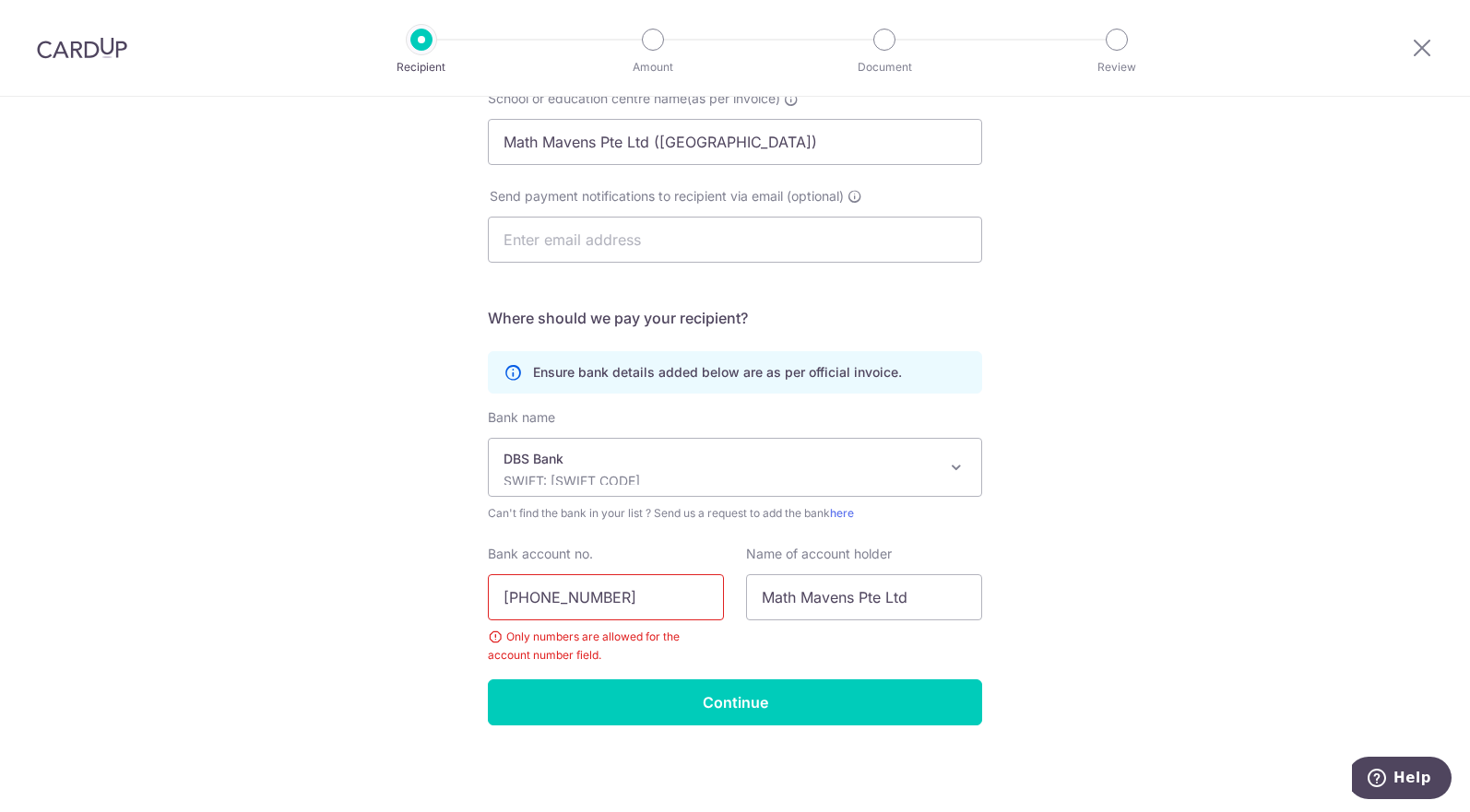
drag, startPoint x: 622, startPoint y: 603, endPoint x: 445, endPoint y: 602, distance: 177.0
click at [445, 602] on div "Who would you like to pay? Your recipient does not need a CardUp account to rec…" at bounding box center [735, 352] width 1470 height 922
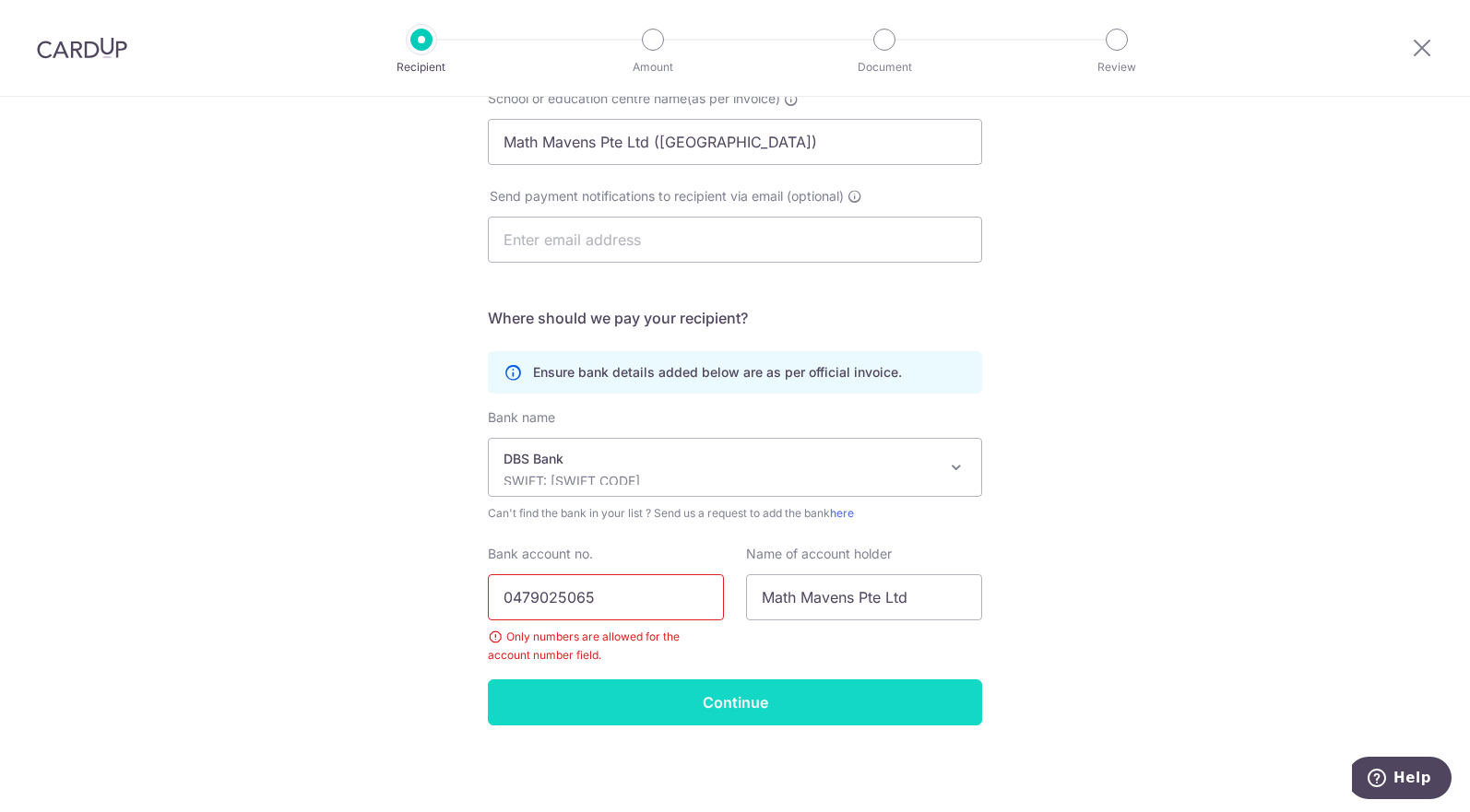
type input "0479025065"
click at [688, 690] on input "Continue" at bounding box center [735, 702] width 495 height 46
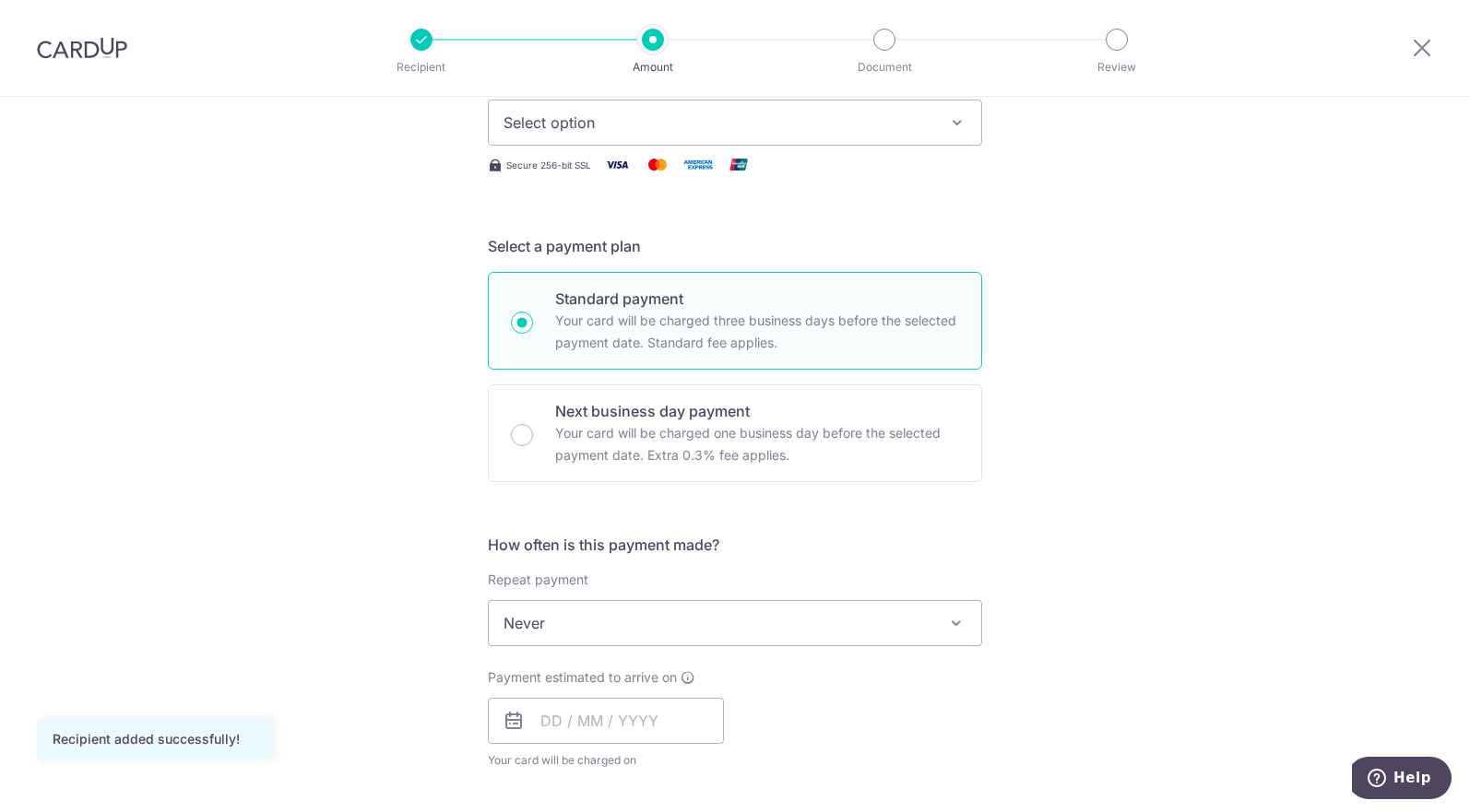
scroll to position [185, 0]
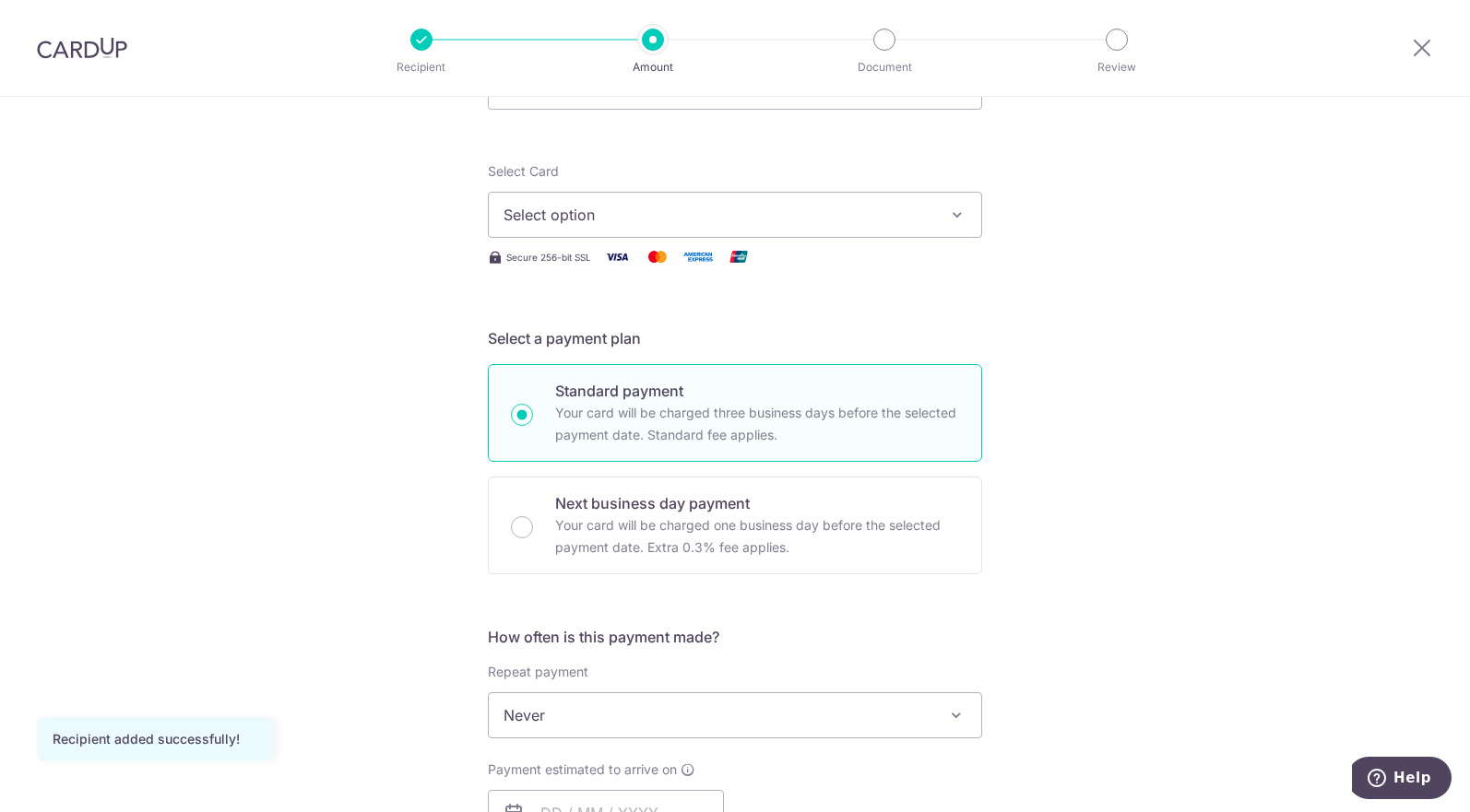
click at [948, 215] on icon "button" at bounding box center [957, 215] width 19 height 19
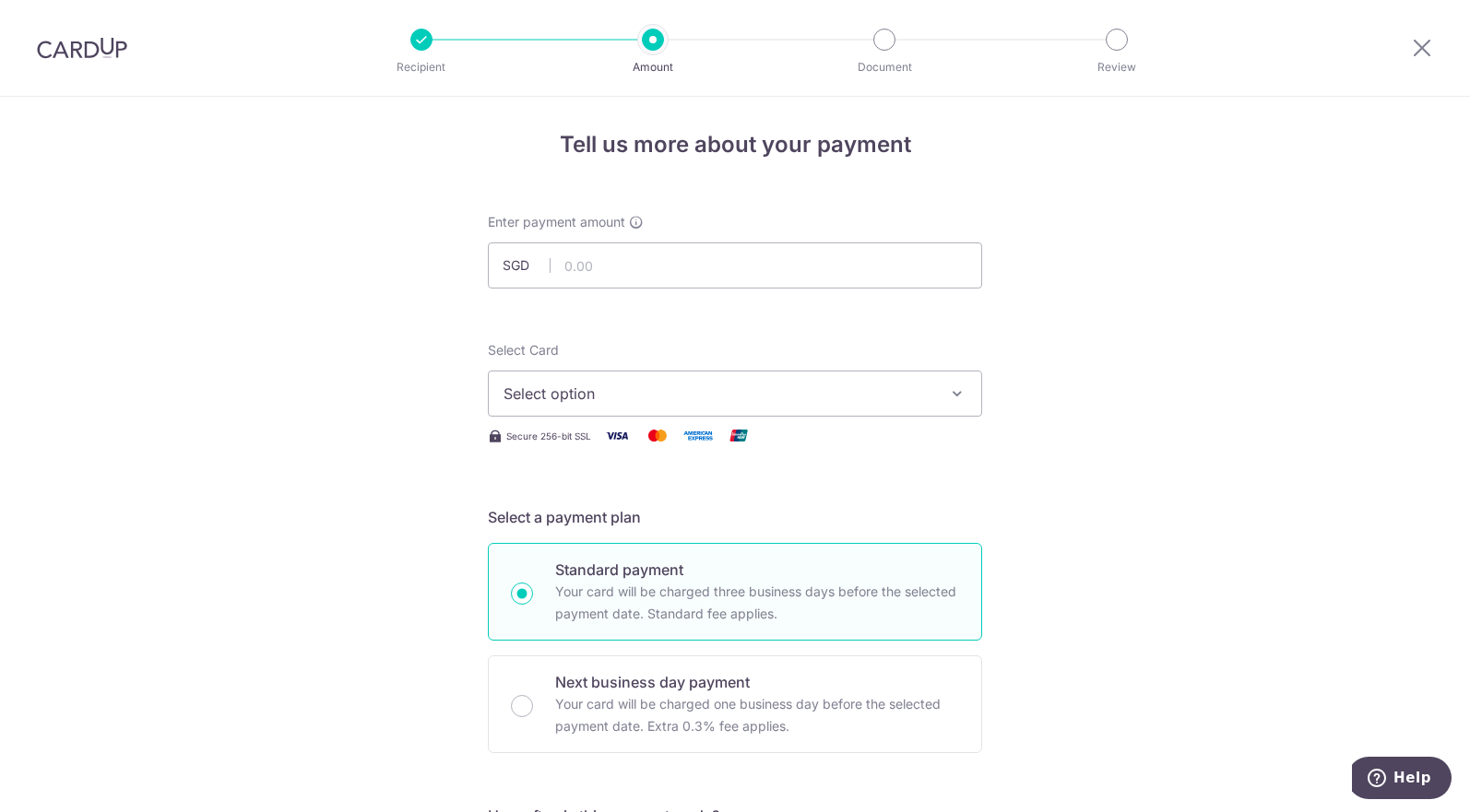
scroll to position [0, 0]
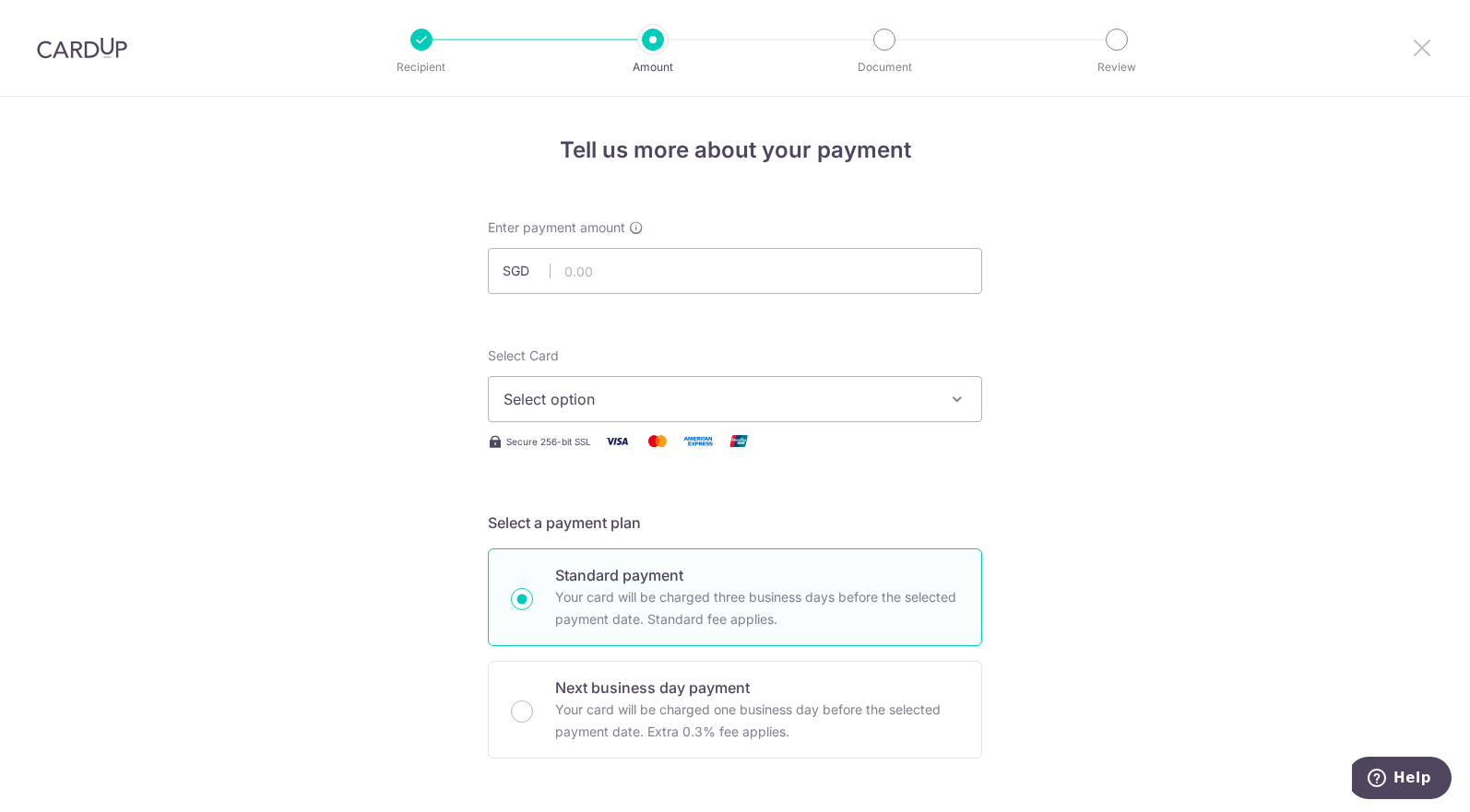
drag, startPoint x: 1416, startPoint y: 50, endPoint x: 823, endPoint y: 110, distance: 596.0
click at [1416, 49] on icon at bounding box center [1422, 47] width 22 height 23
